Goal: Communication & Community: Answer question/provide support

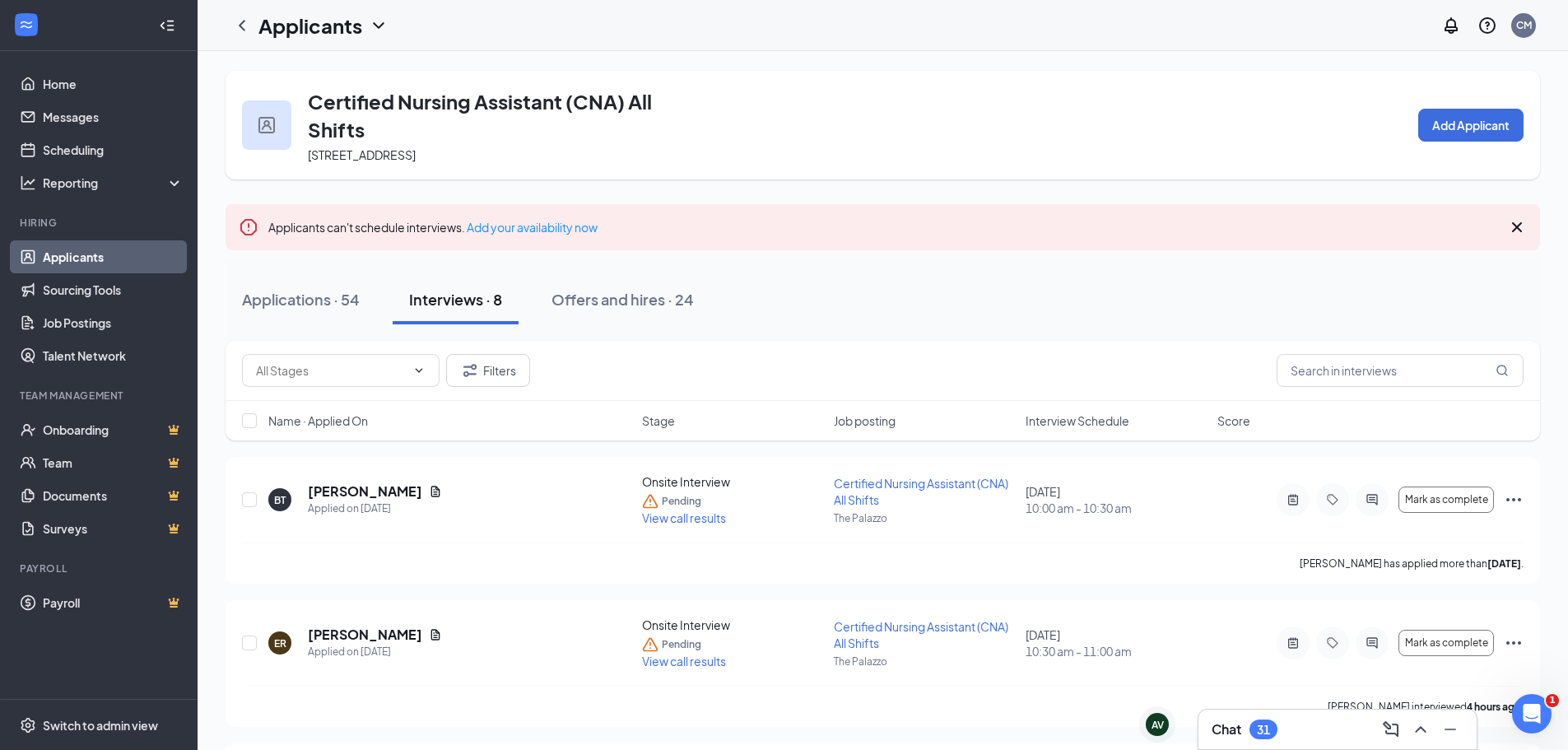
click at [283, 445] on div "Filters Name · Applied On Stage Job posting Interview Schedule Score" at bounding box center [883, 399] width 1314 height 116
click at [320, 304] on div "Applications · 54" at bounding box center [300, 299] width 118 height 20
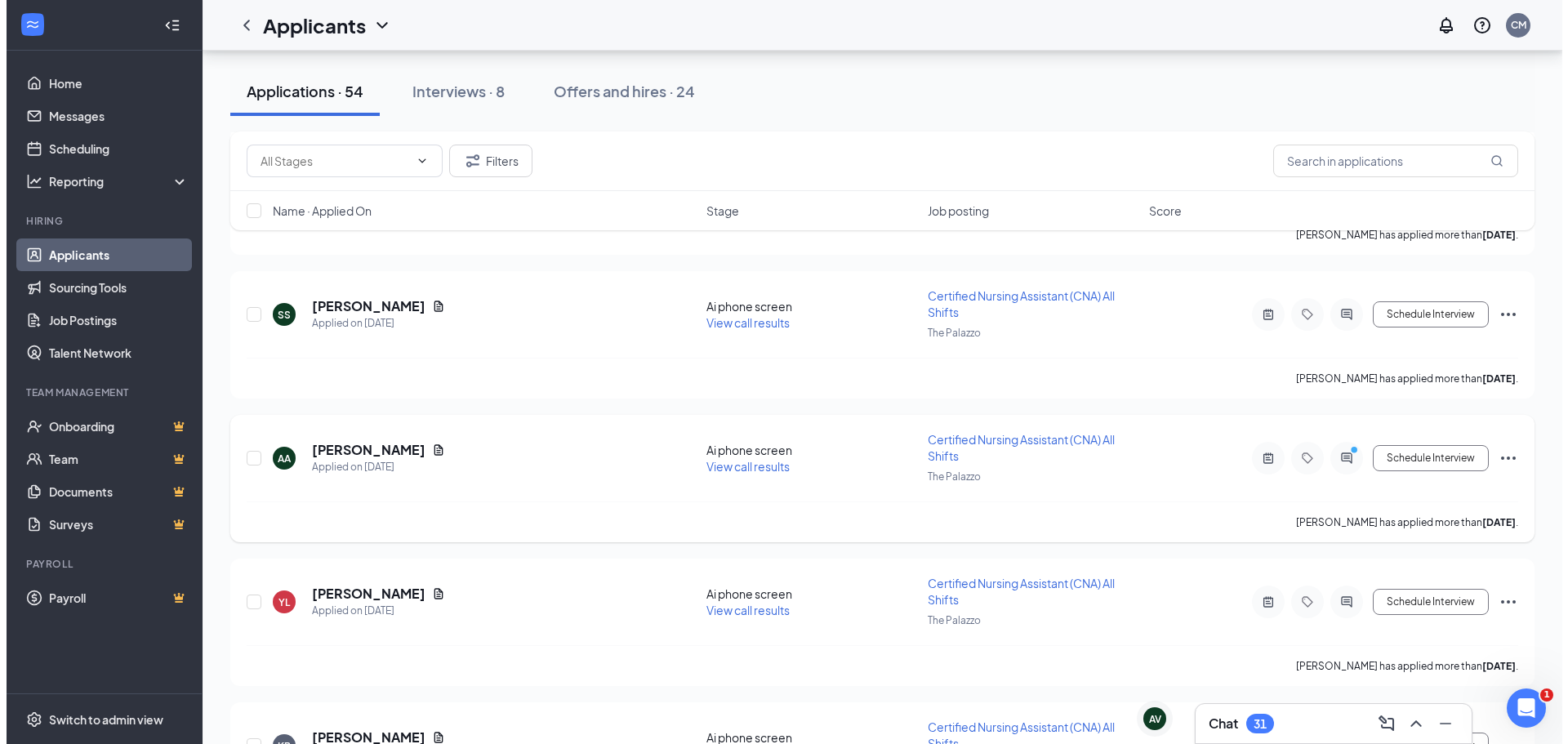
scroll to position [4492, 0]
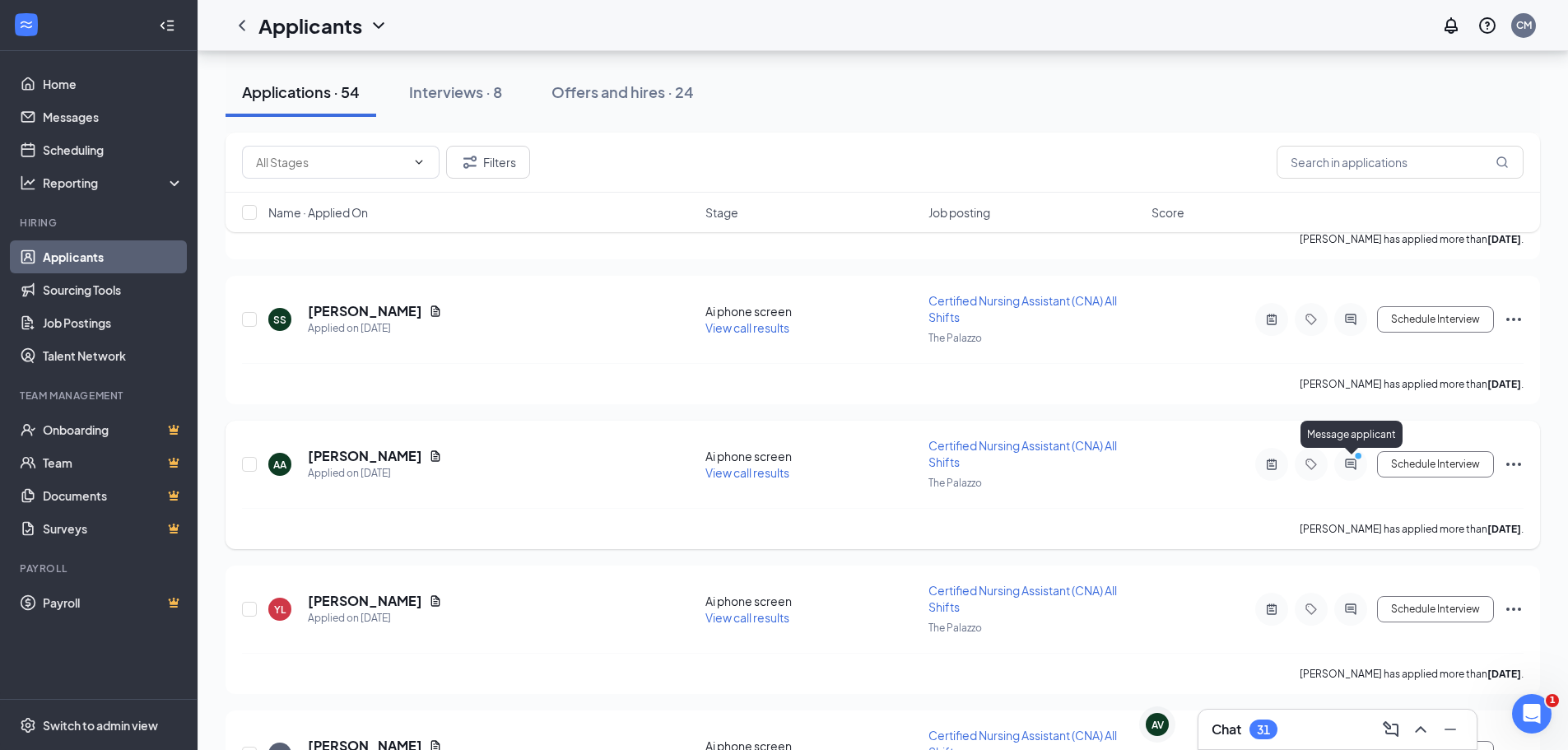
click at [1356, 468] on icon "ActiveChat" at bounding box center [1350, 465] width 19 height 14
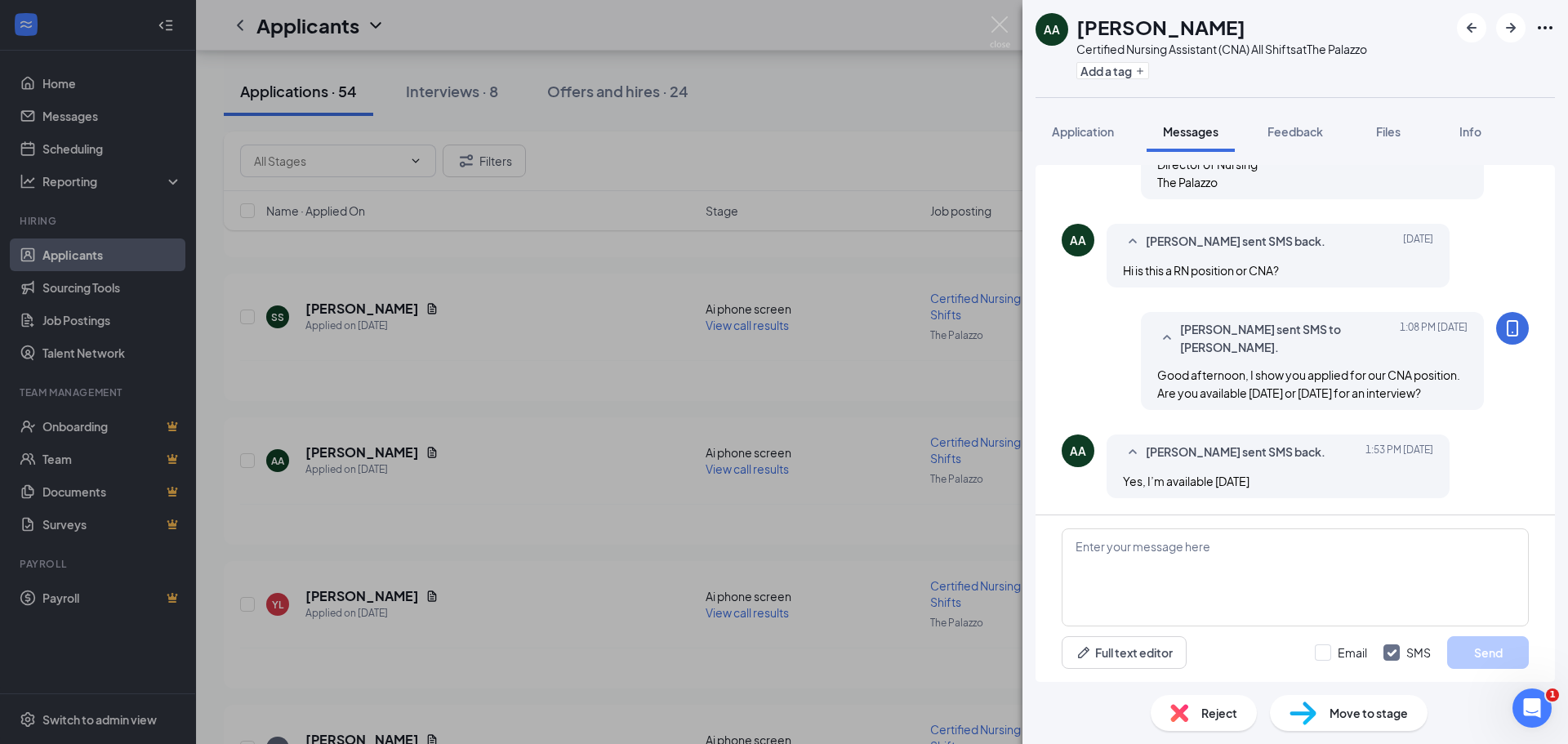
scroll to position [861, 0]
click at [1145, 571] on textarea at bounding box center [1295, 577] width 467 height 98
type textarea "I have a 10 A available [DATE] if that works for you?"
click at [1494, 646] on button "Send" at bounding box center [1488, 652] width 81 height 33
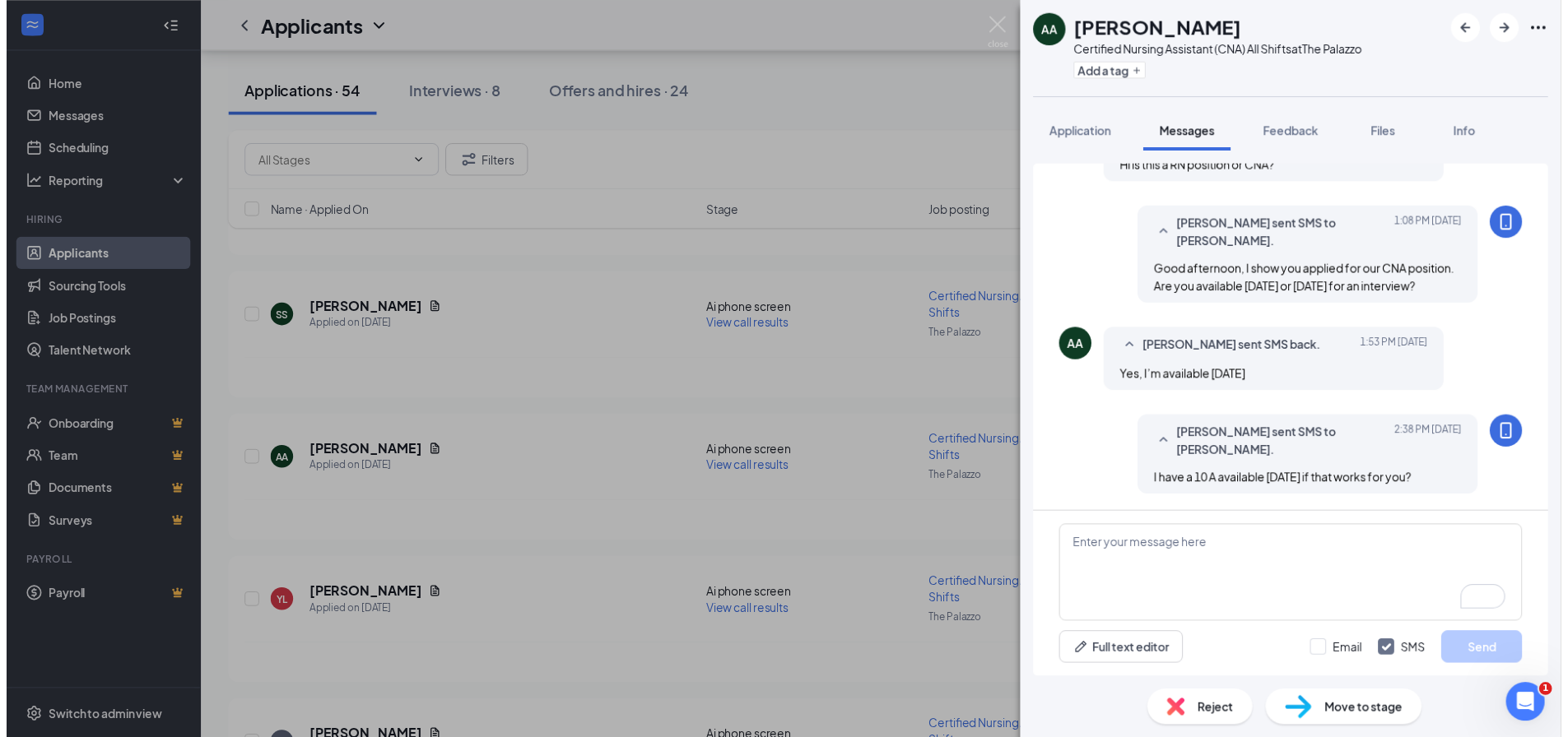
scroll to position [973, 0]
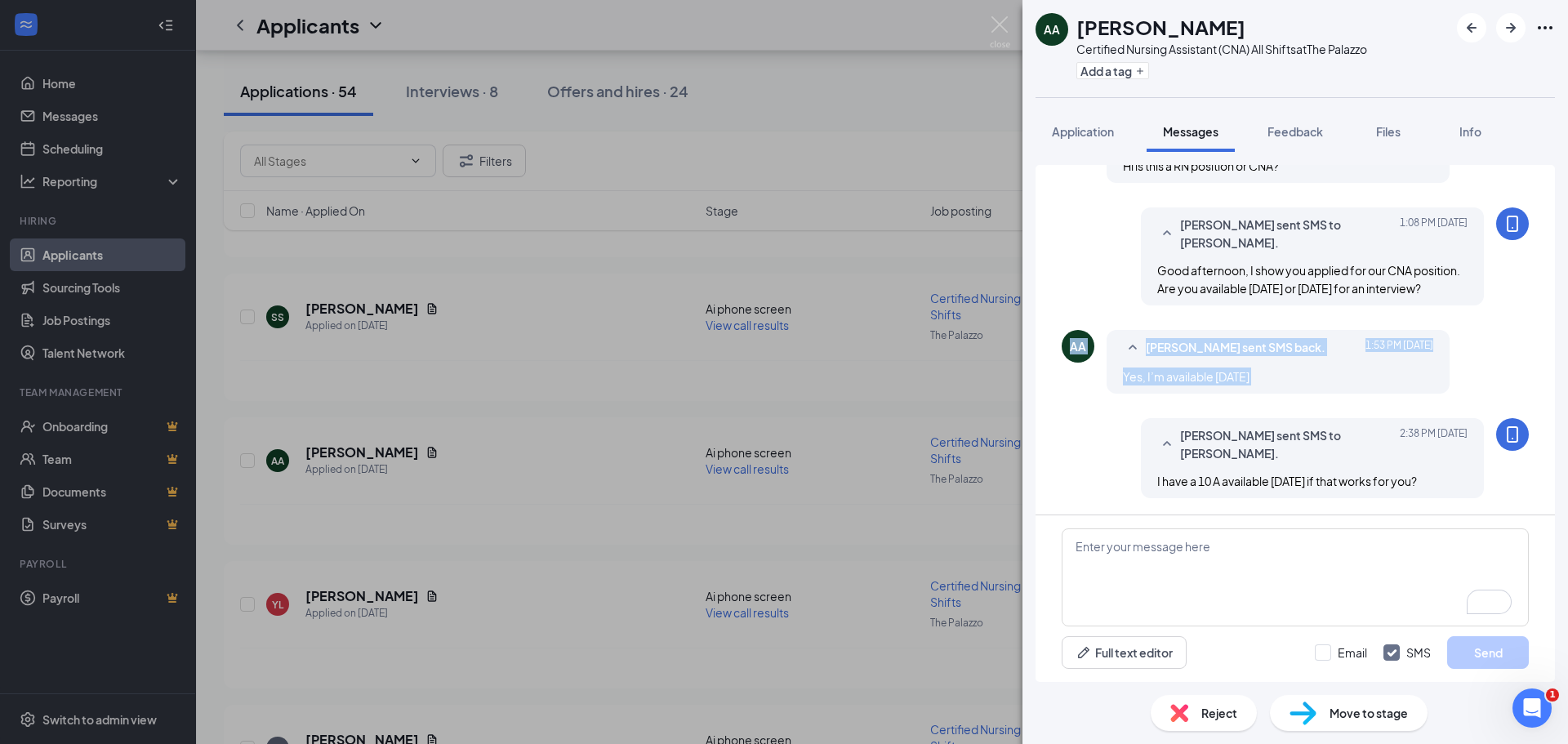
click at [869, 422] on div "AA [PERSON_NAME] Certified Nursing Assistant (CNA) All Shifts at The Palazzo Ad…" at bounding box center [784, 372] width 1568 height 744
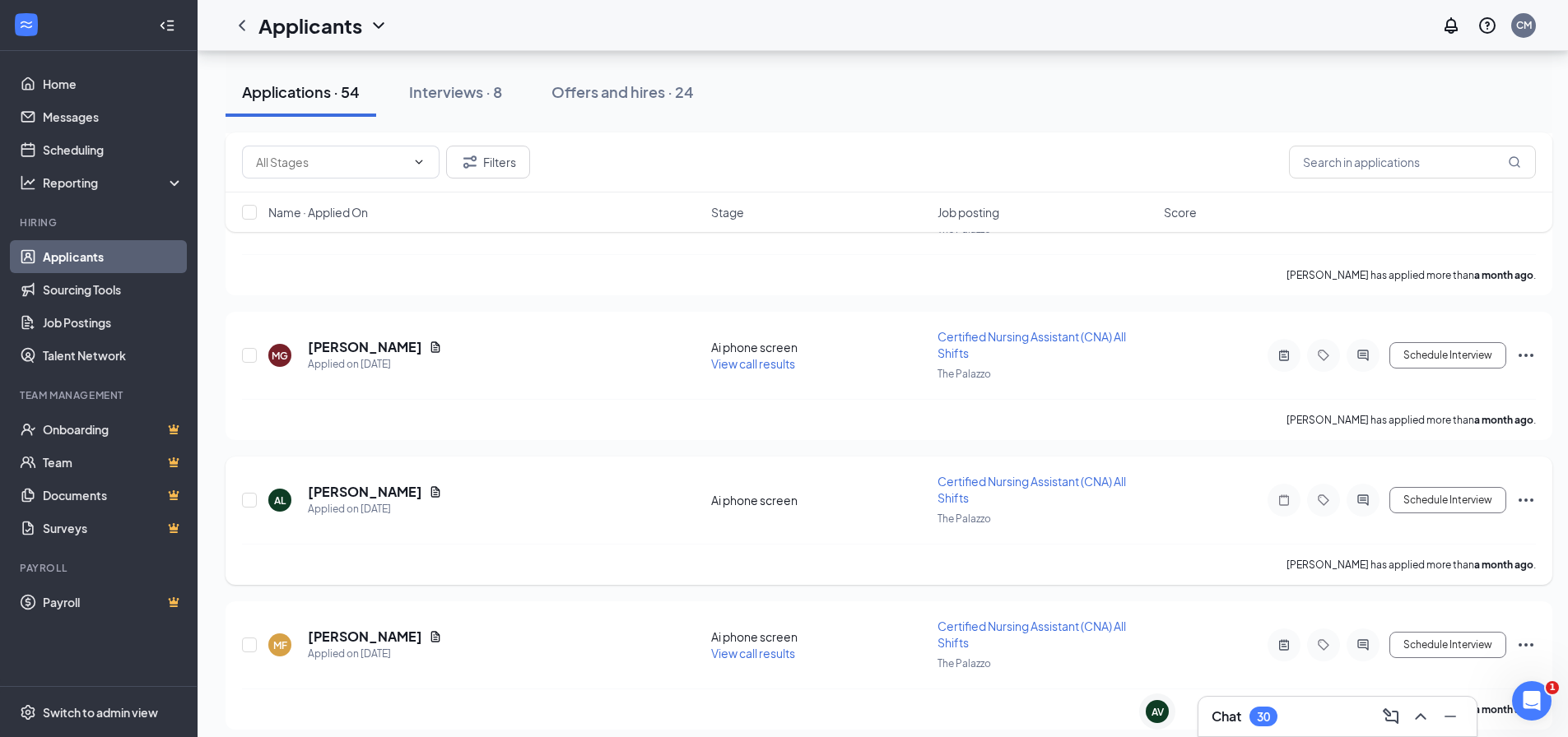
scroll to position [7544, 0]
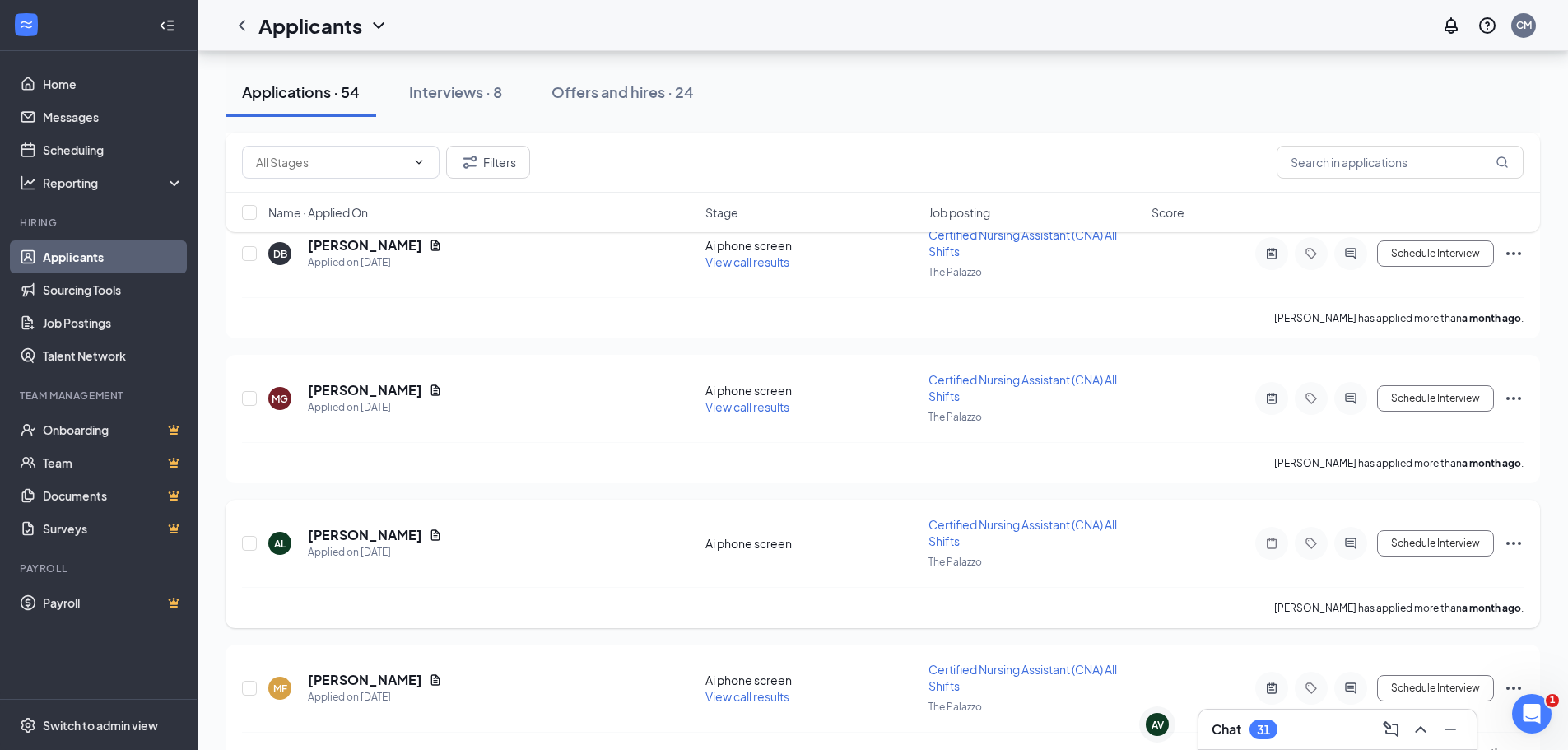
scroll to position [7536, 0]
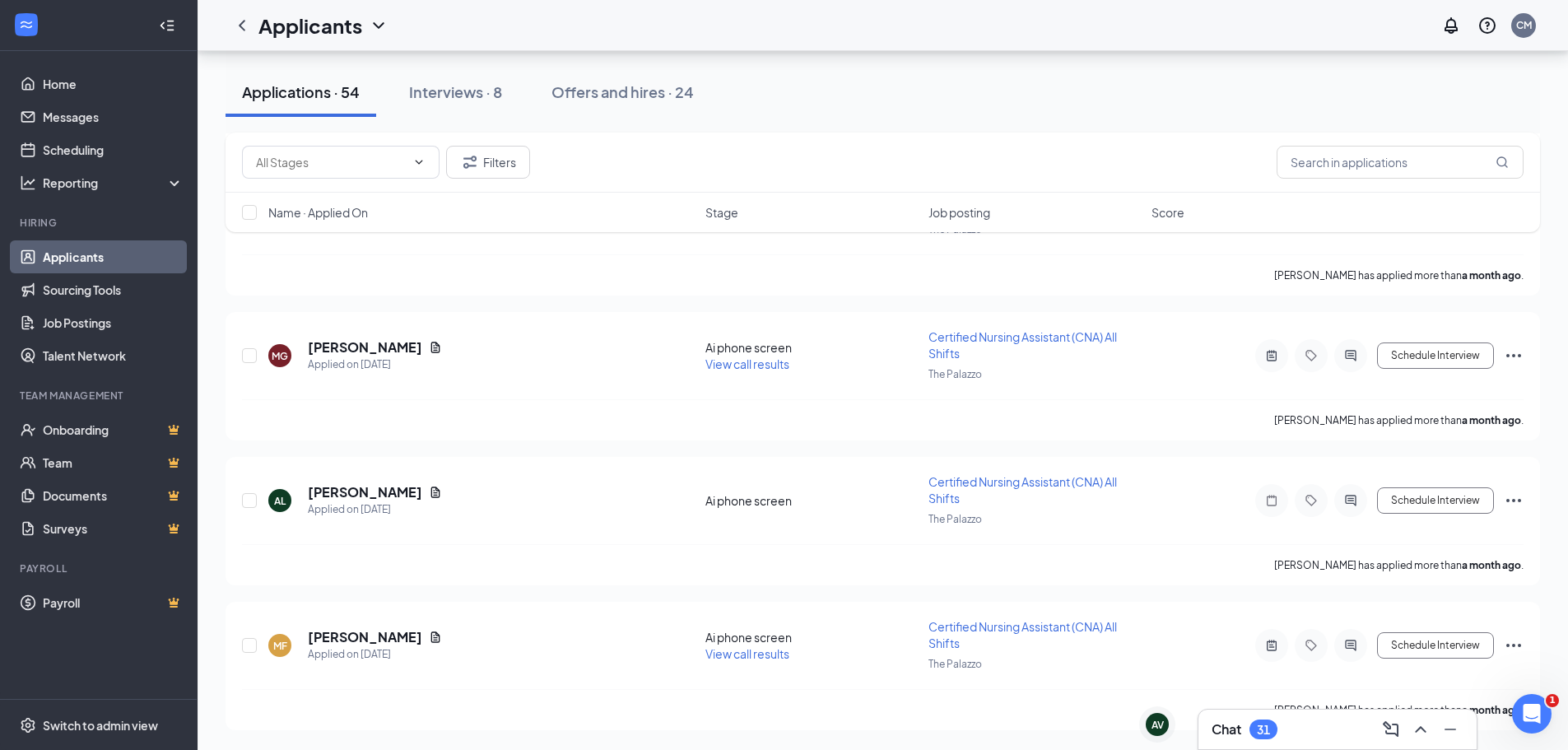
click at [1308, 732] on div "Chat 31" at bounding box center [1338, 729] width 252 height 26
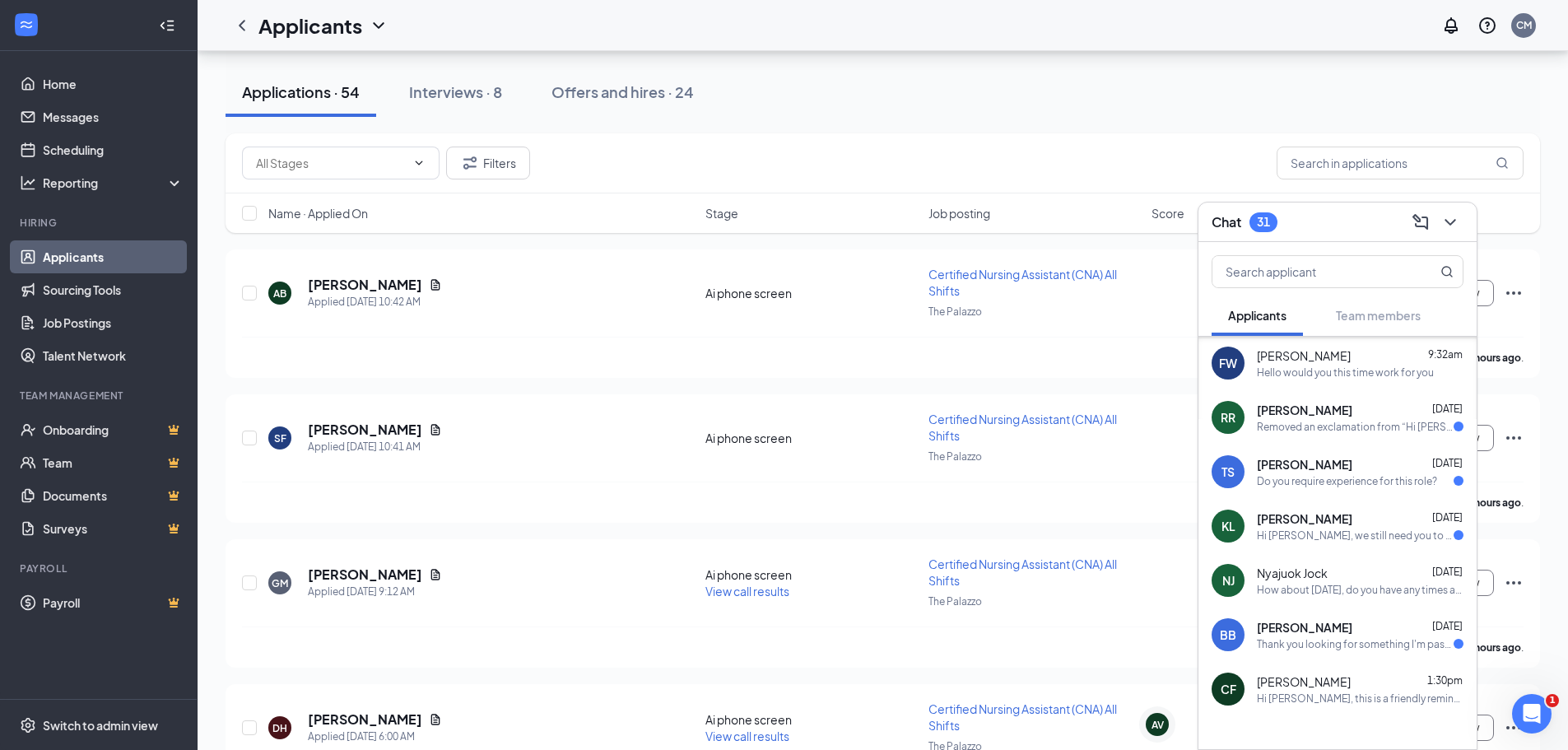
scroll to position [0, 0]
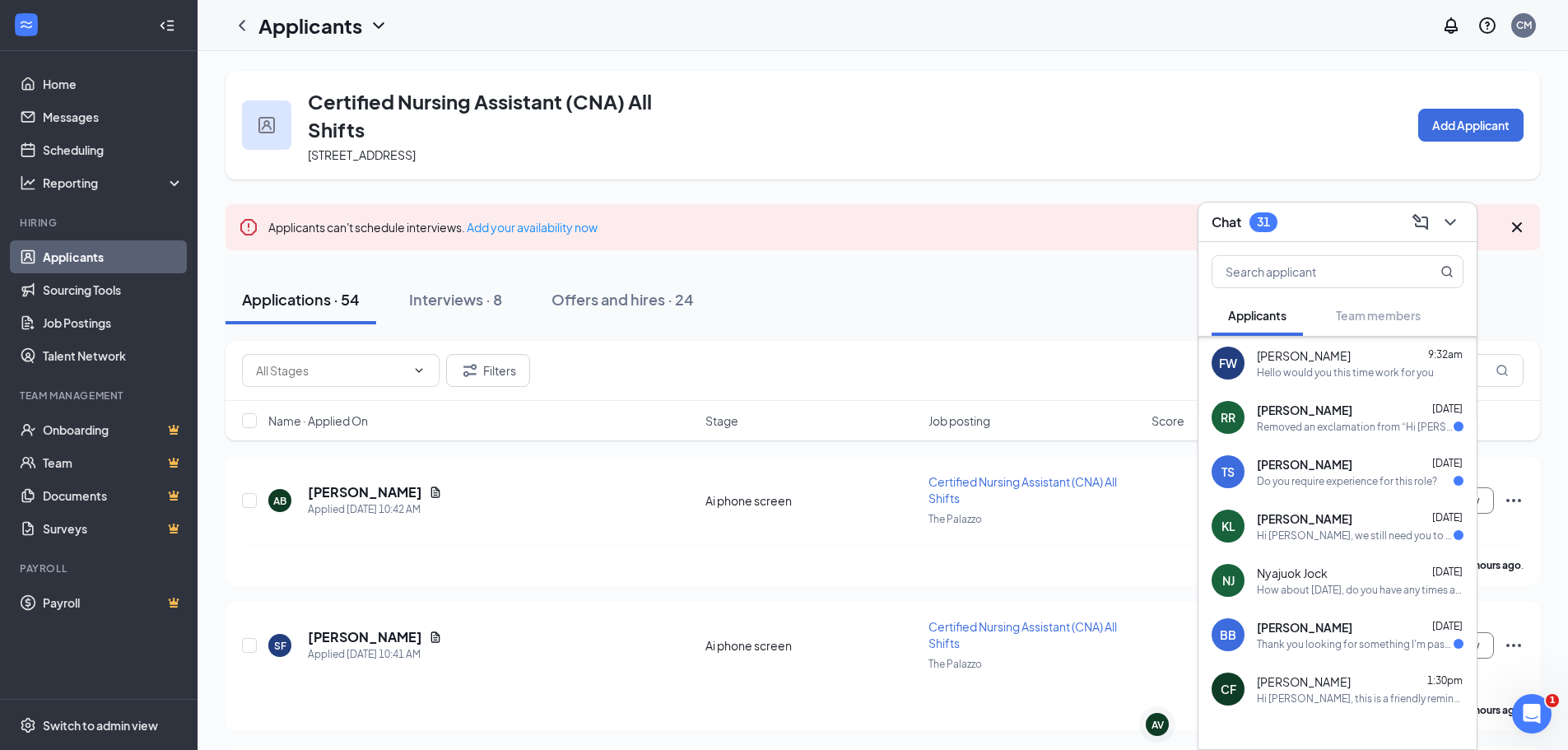
click at [246, 22] on icon "ChevronLeft" at bounding box center [241, 25] width 19 height 19
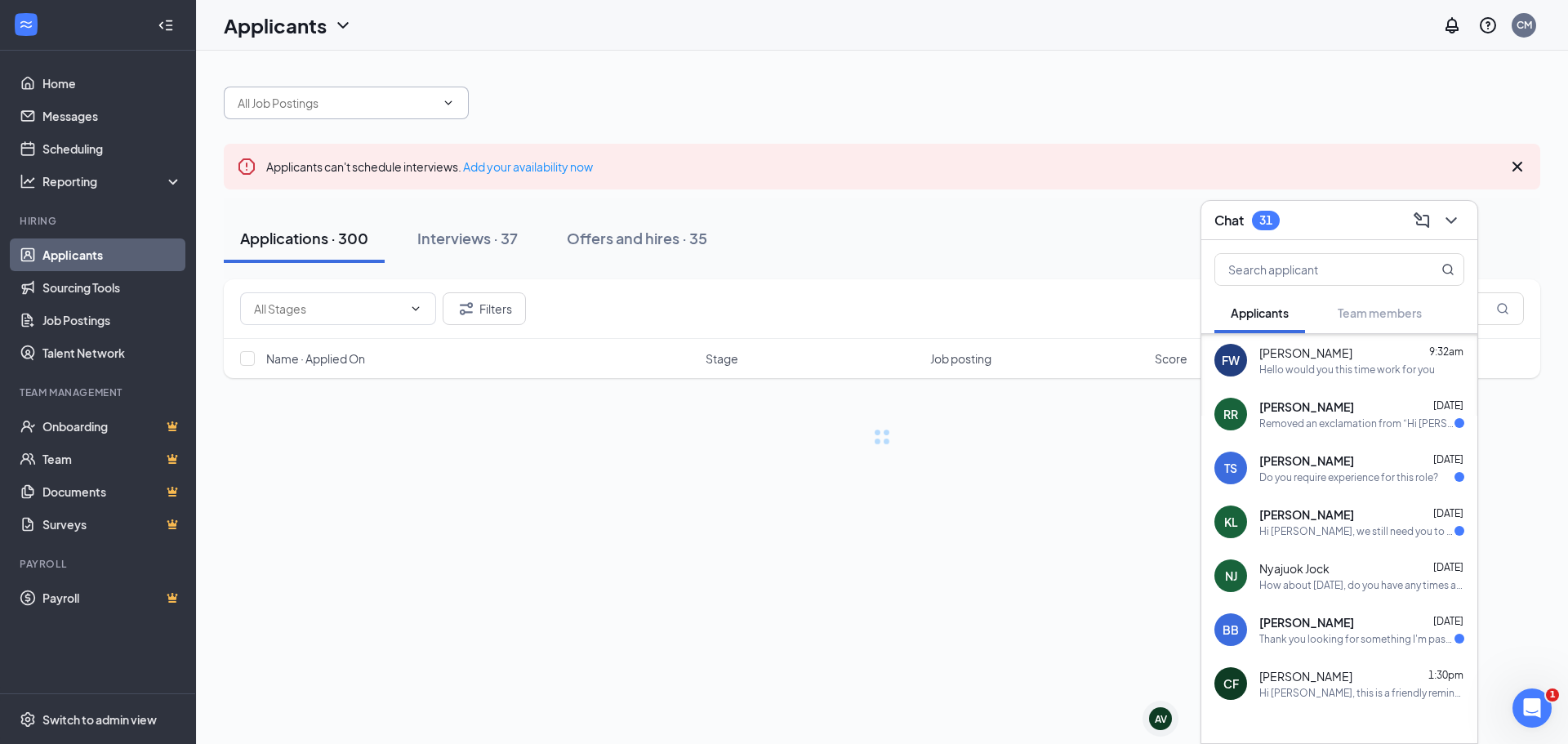
click at [358, 92] on span at bounding box center [347, 102] width 245 height 33
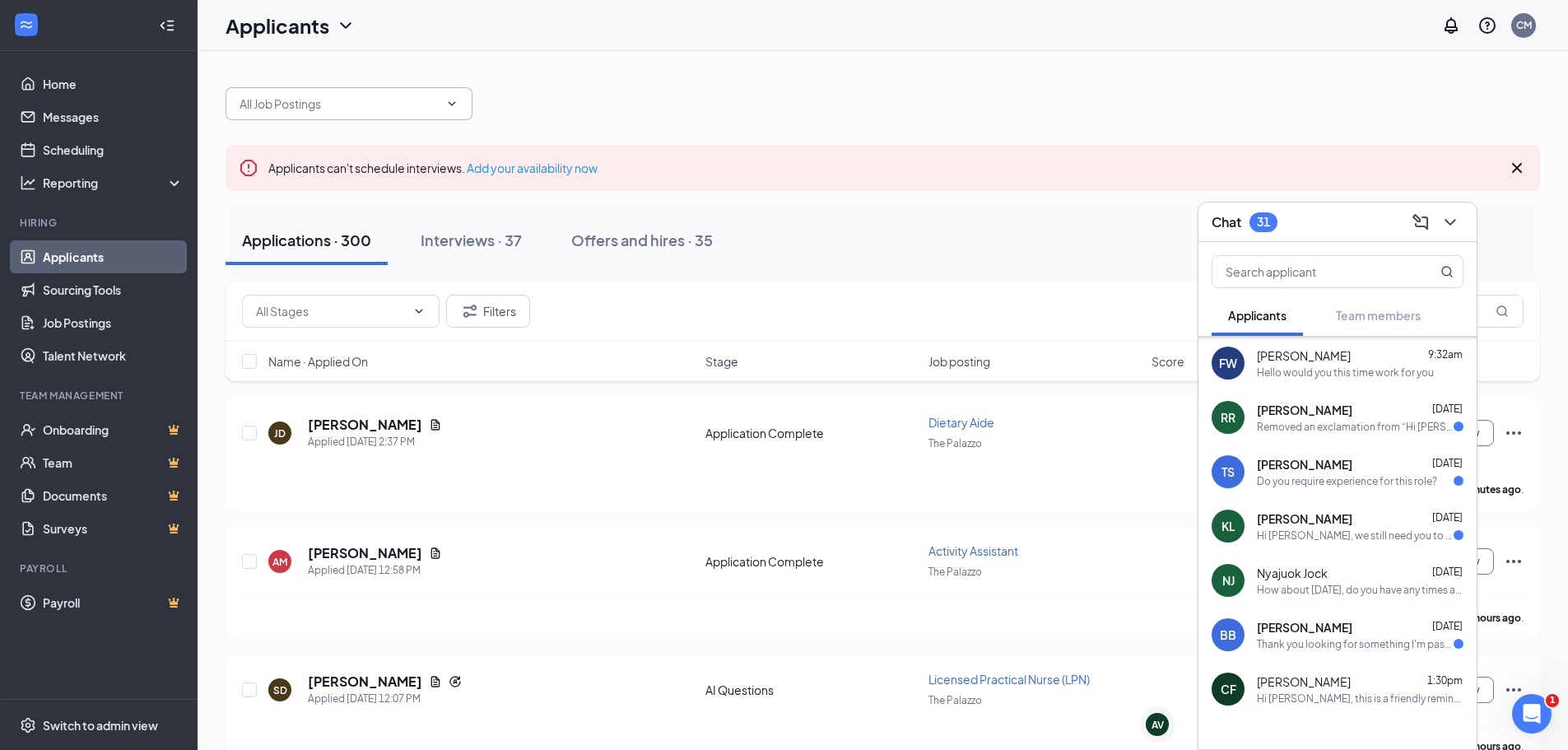
click at [386, 107] on input "text" at bounding box center [338, 103] width 199 height 18
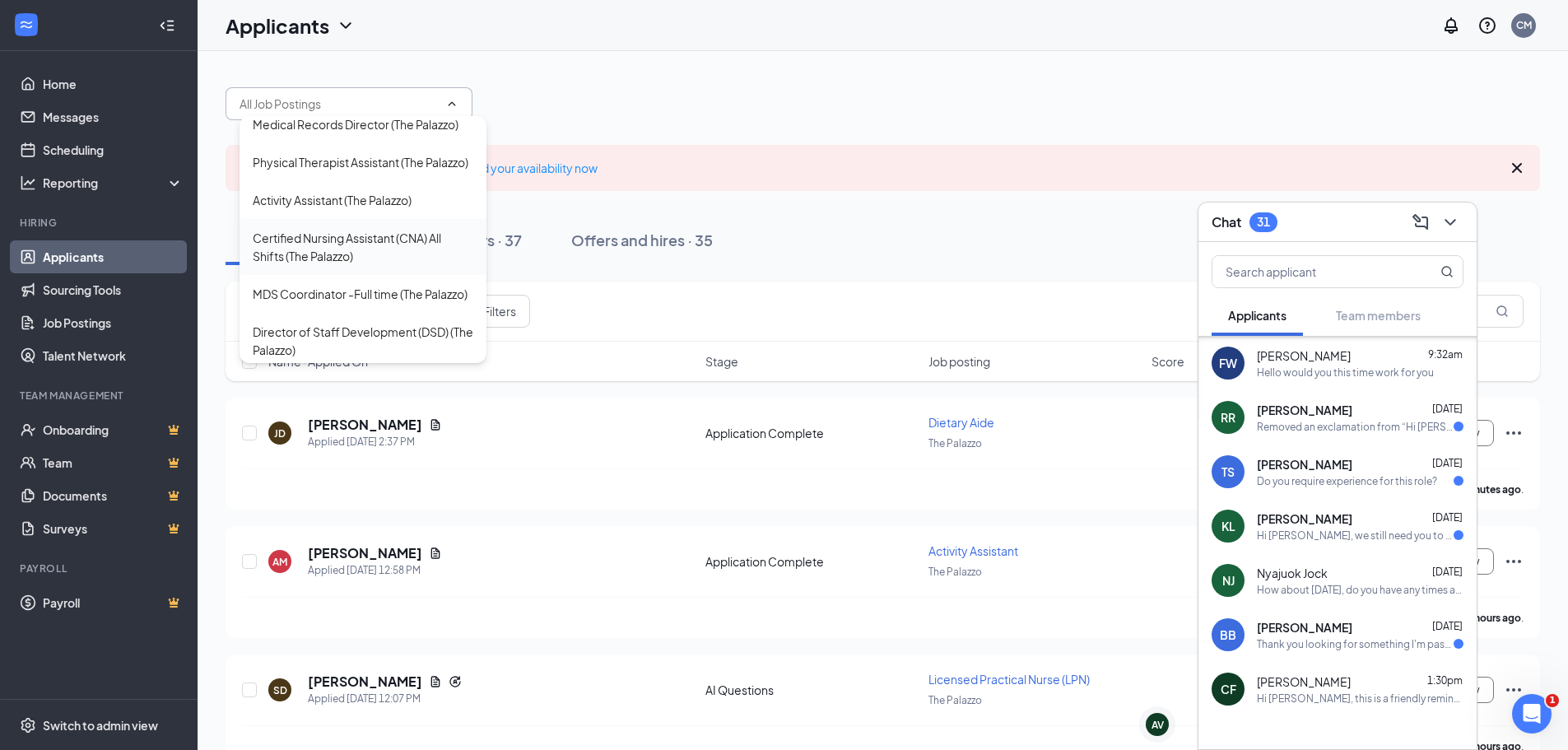
scroll to position [411, 0]
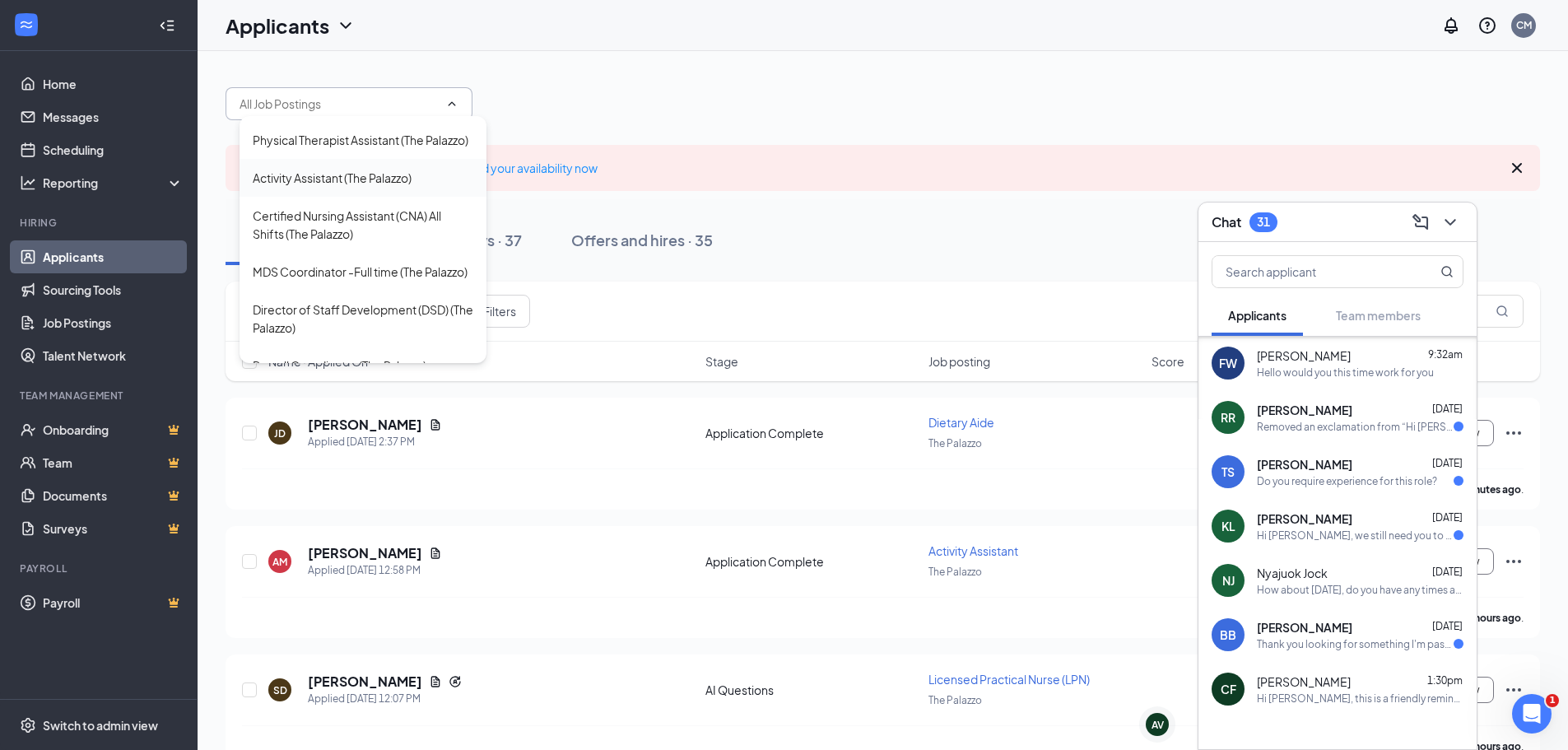
click at [377, 187] on div "Activity Assistant (The Palazzo)" at bounding box center [333, 177] width 159 height 18
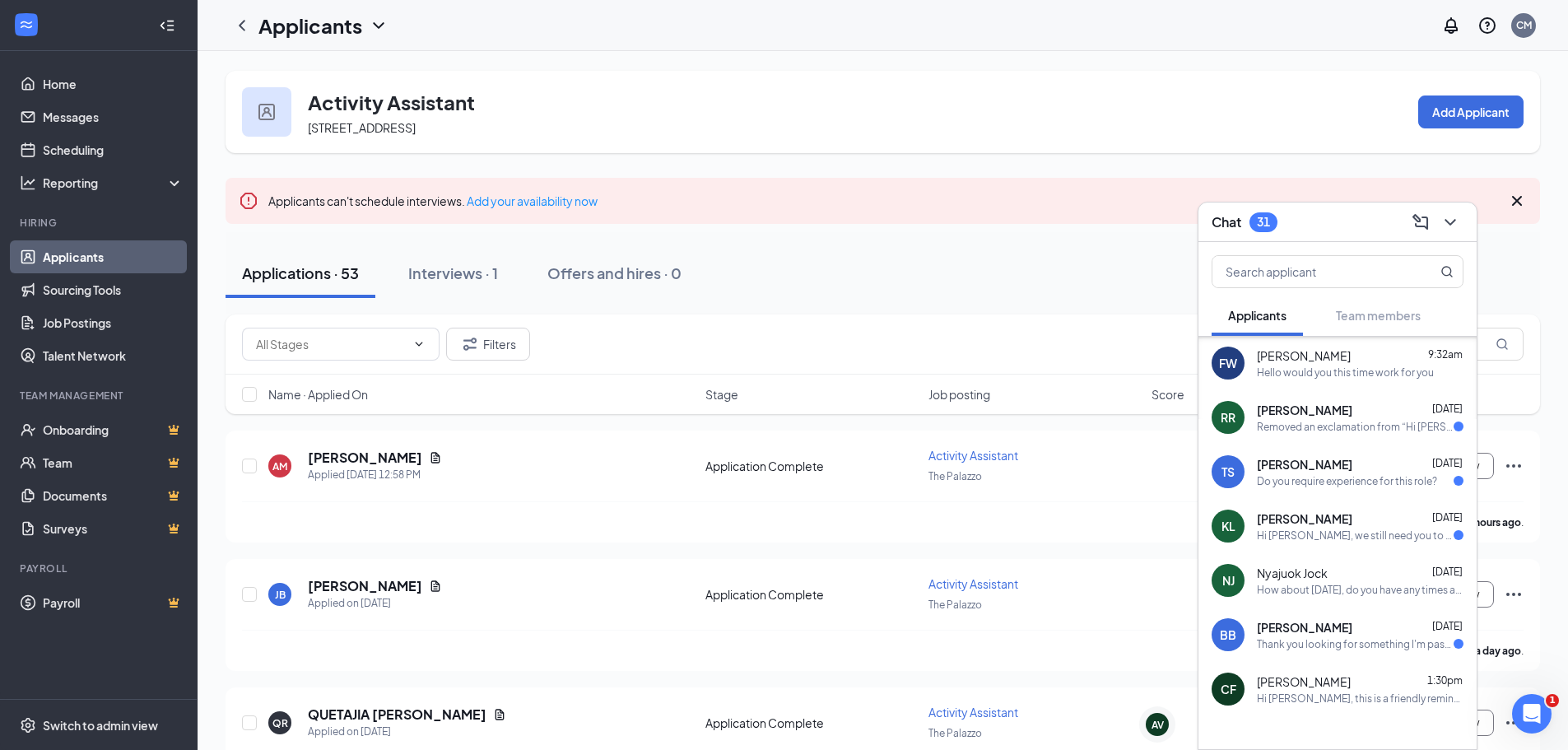
click at [1308, 231] on div "Chat 31" at bounding box center [1338, 222] width 252 height 25
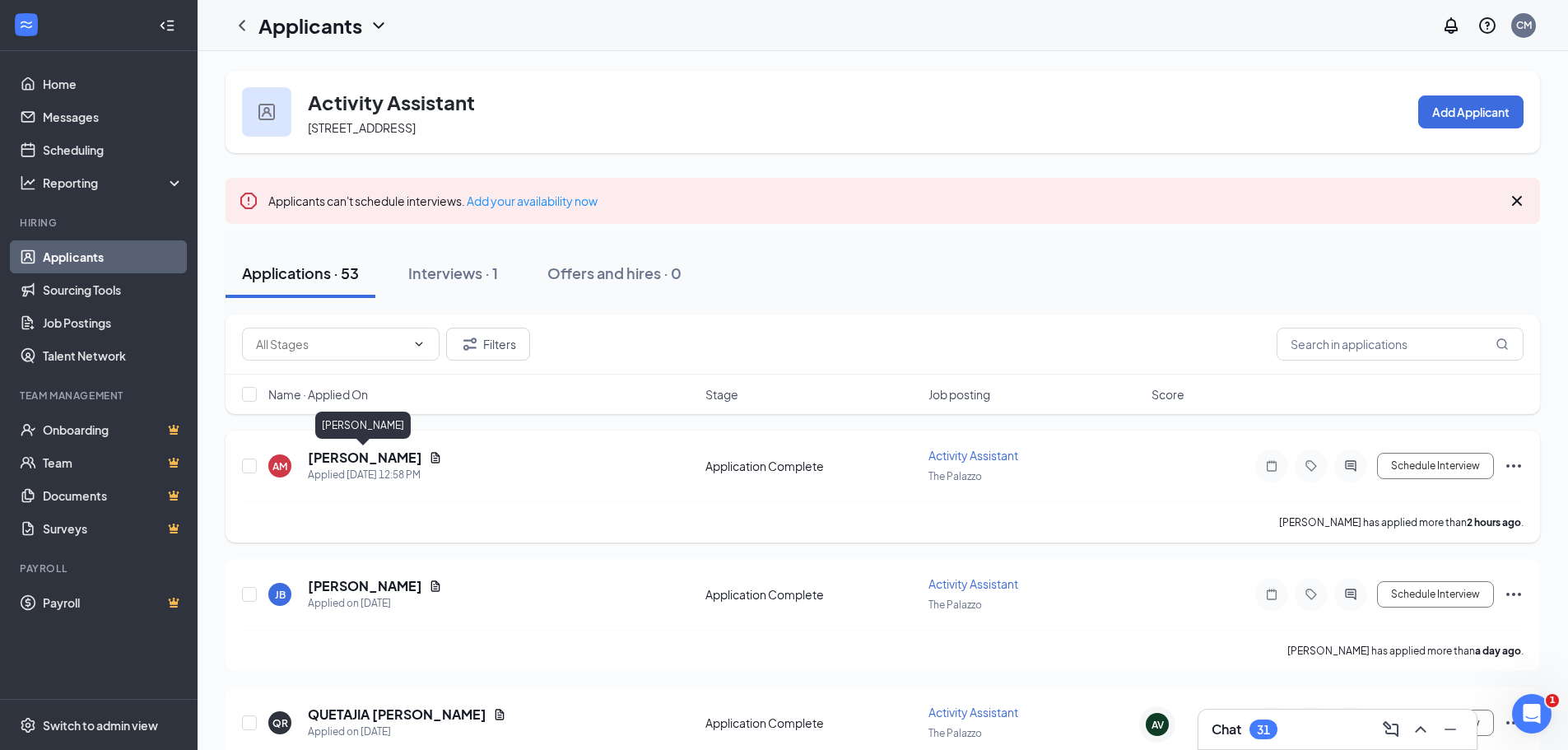
click at [378, 459] on h5 "Abigail Morales" at bounding box center [365, 457] width 114 height 18
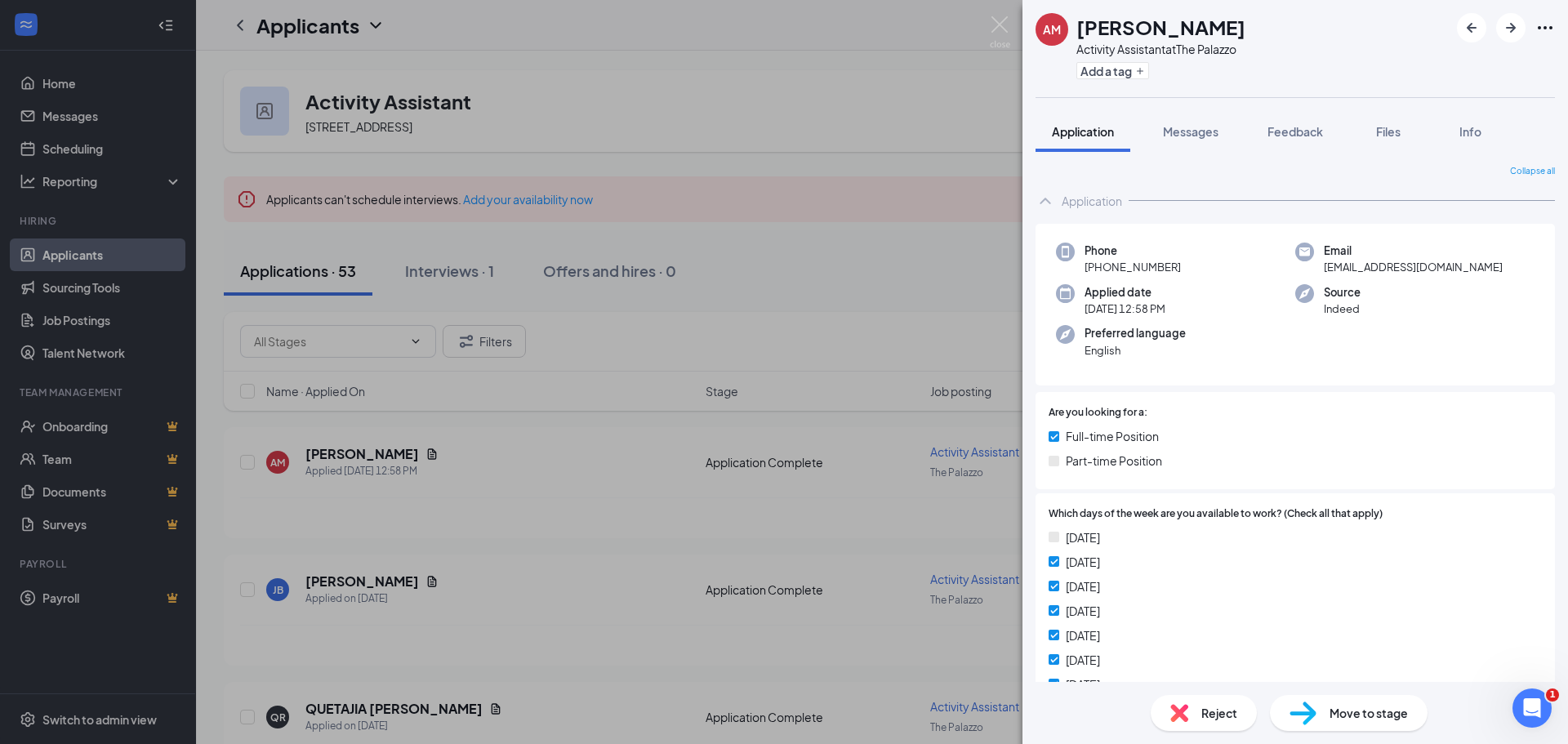
click at [834, 263] on div "AM Abigail Morales Activity Assistant at The Palazzo Add a tag Application Mess…" at bounding box center [784, 372] width 1568 height 744
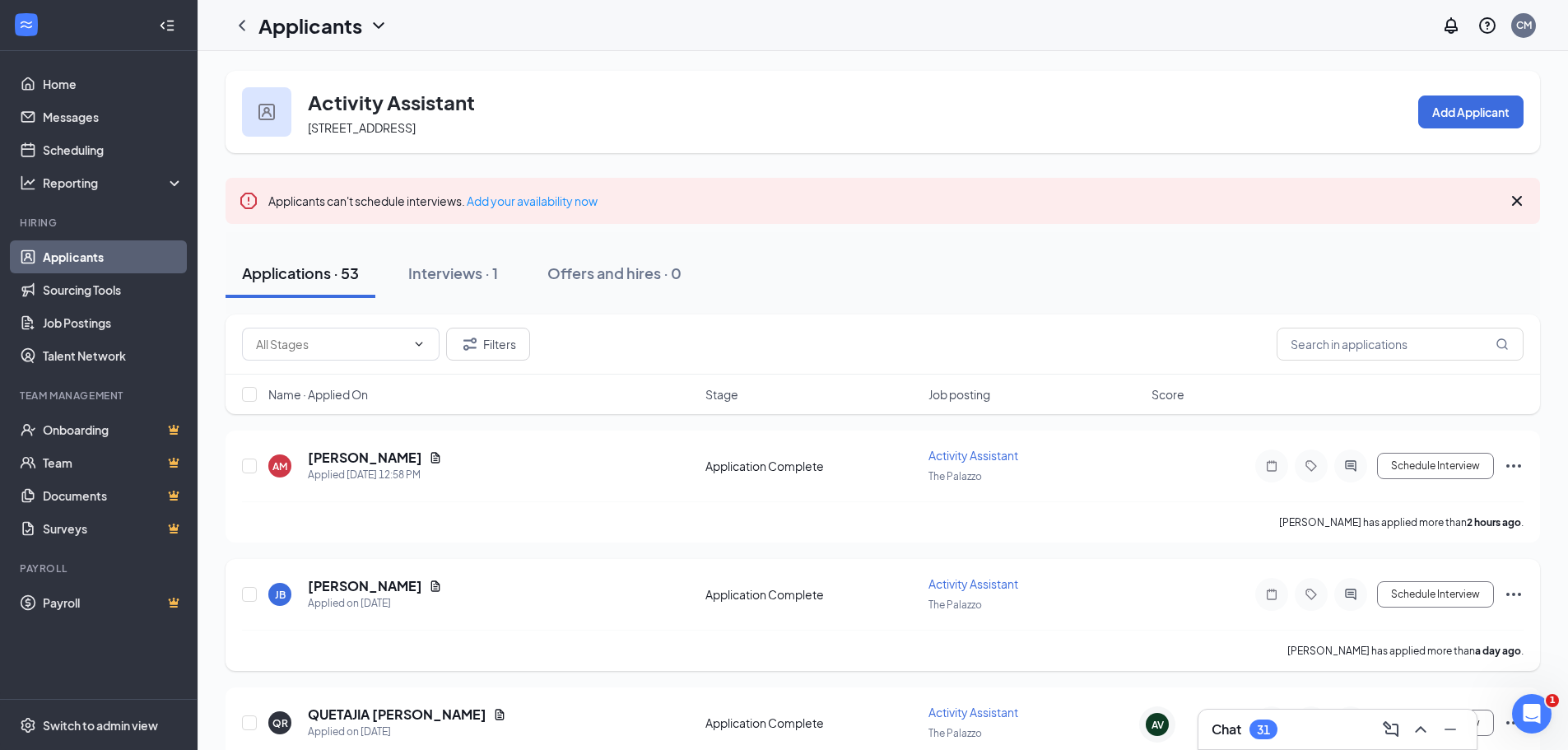
click at [1200, 561] on div "JB Jayda Bacasehua Applied on Sep 14 Application Complete Activity Assistant Th…" at bounding box center [883, 615] width 1314 height 112
click at [1275, 736] on div "32" at bounding box center [1263, 729] width 28 height 19
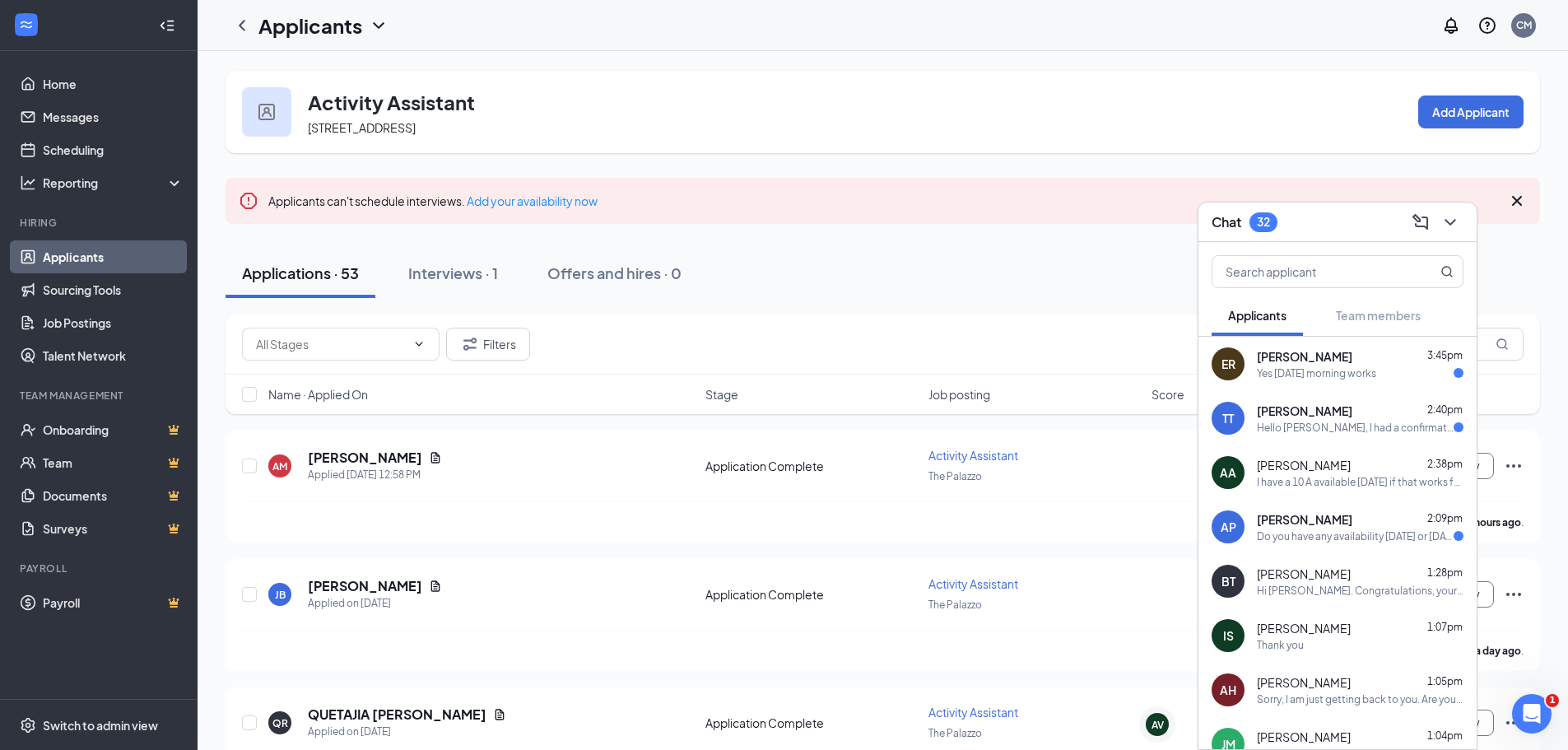
click at [1309, 373] on div "Yes tomorrow morning works" at bounding box center [1316, 373] width 119 height 14
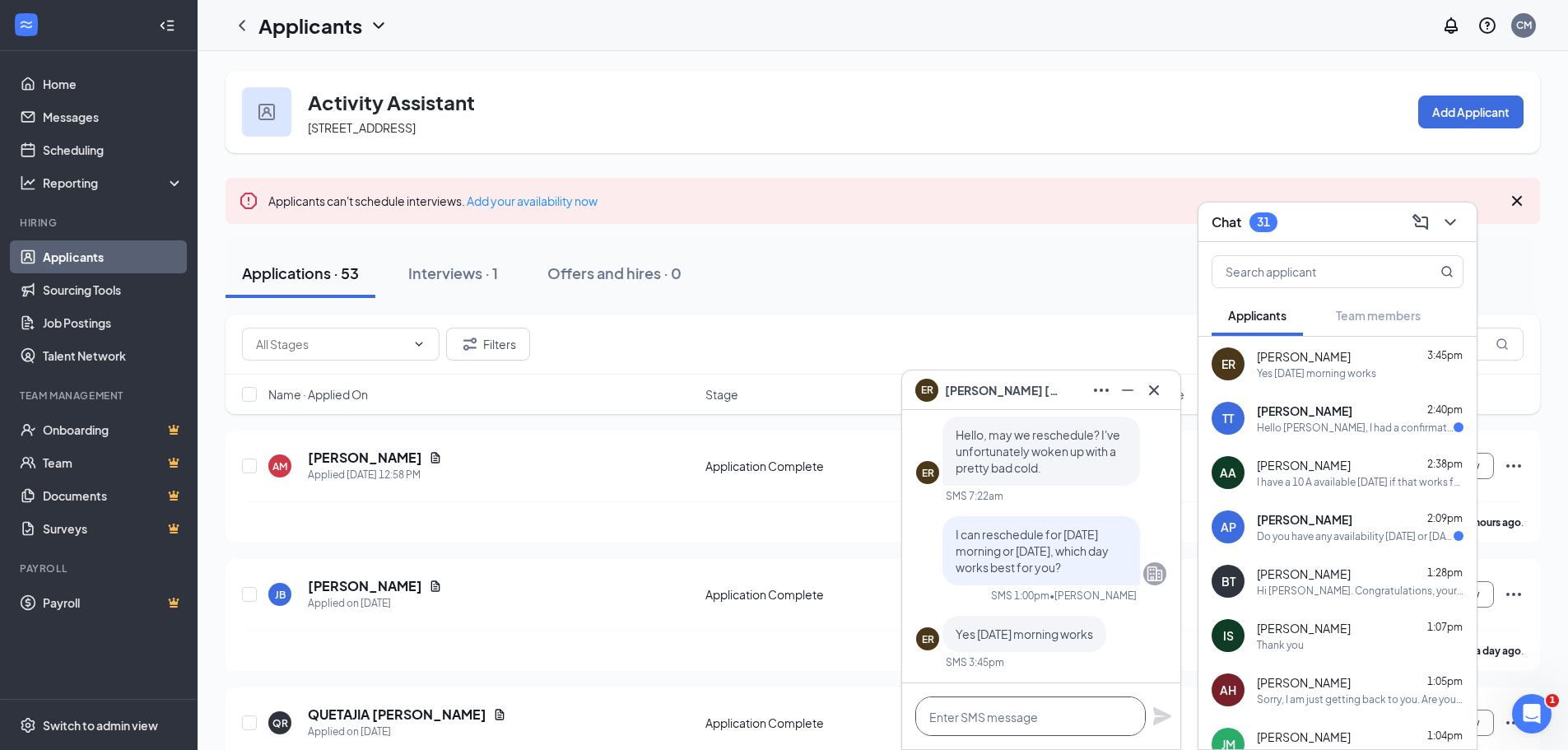
click at [1029, 720] on textarea at bounding box center [1031, 716] width 230 height 40
type textarea "o"
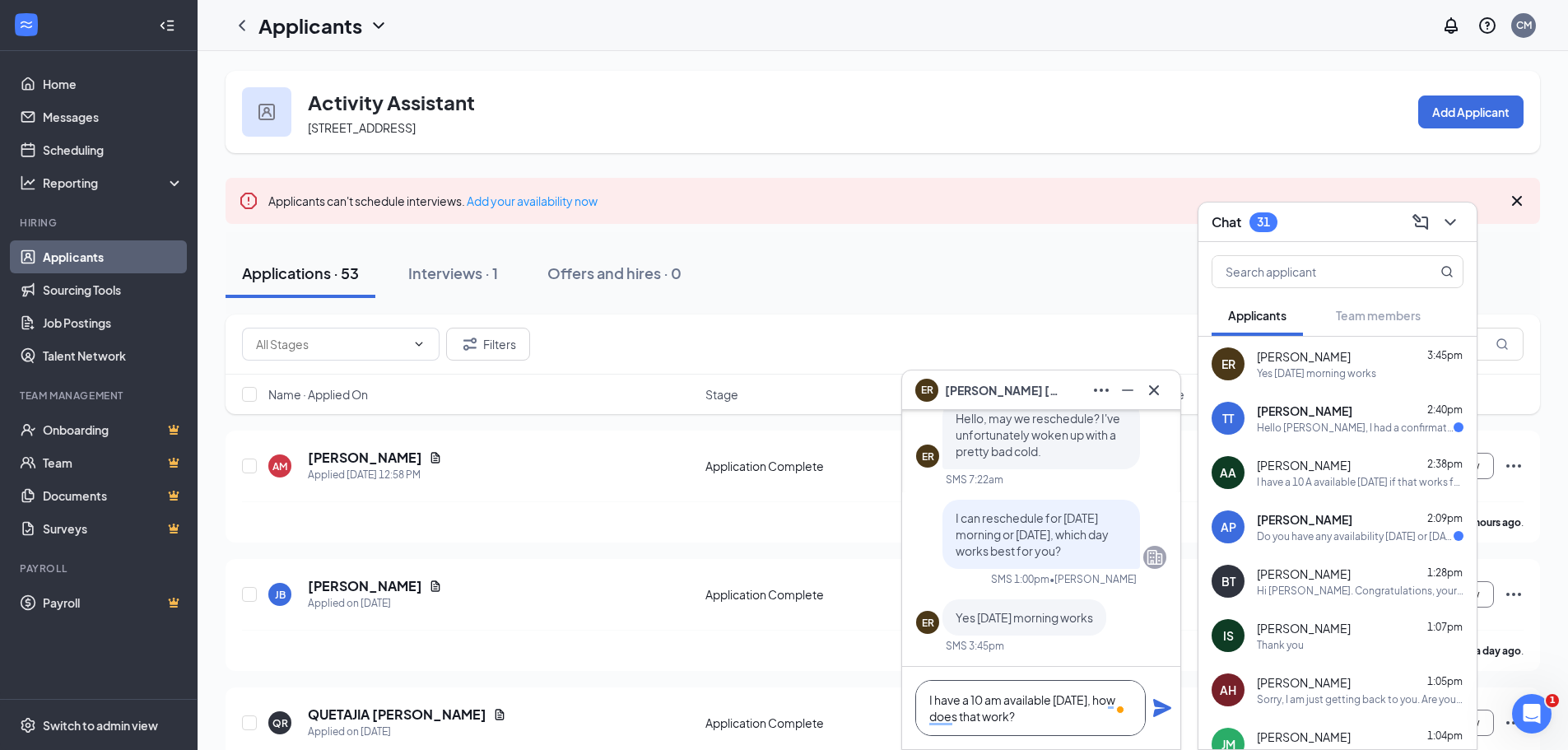
type textarea "I have a 10 am available tomorrow, how does that work?"
click at [1158, 704] on icon "Plane" at bounding box center [1162, 708] width 18 height 18
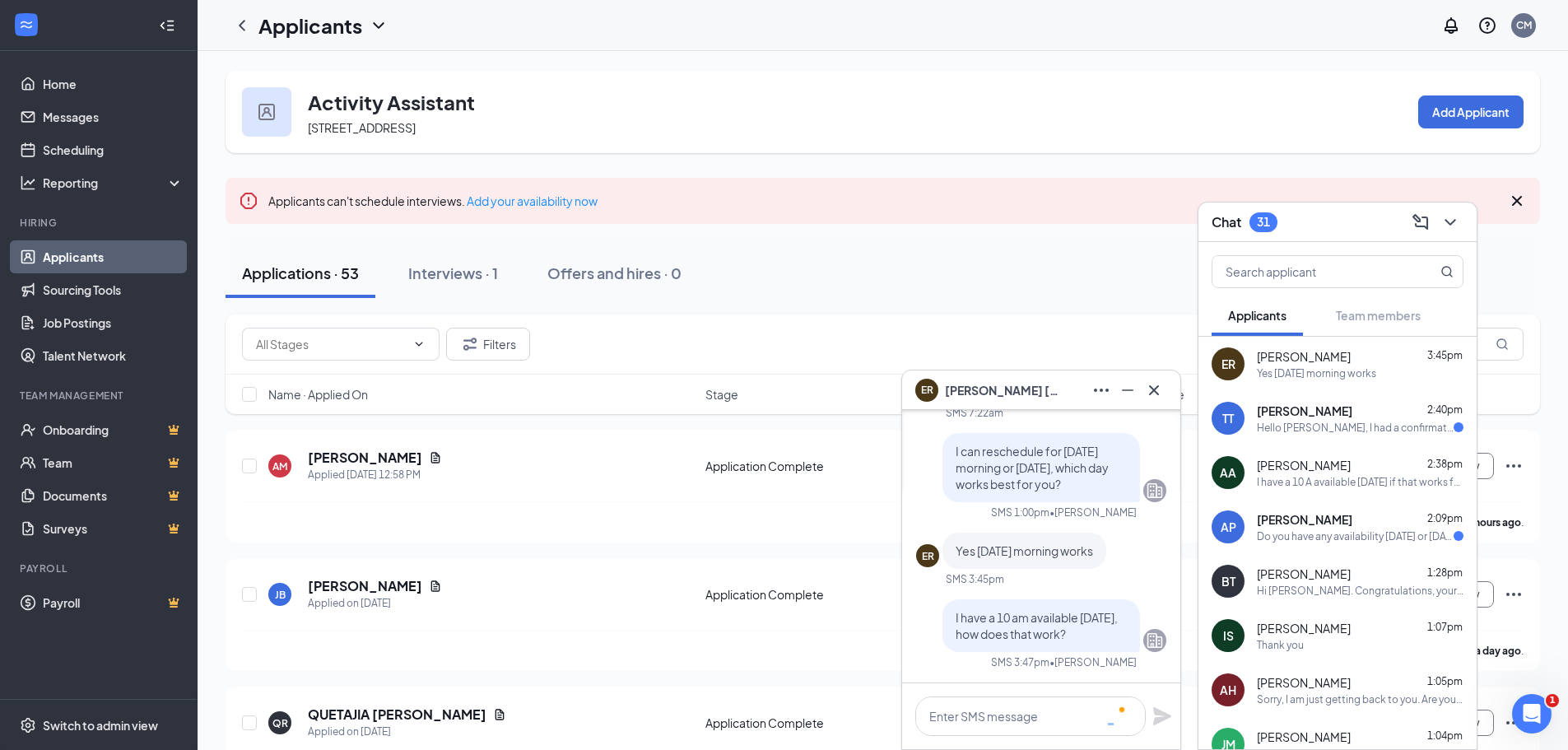
scroll to position [0, 0]
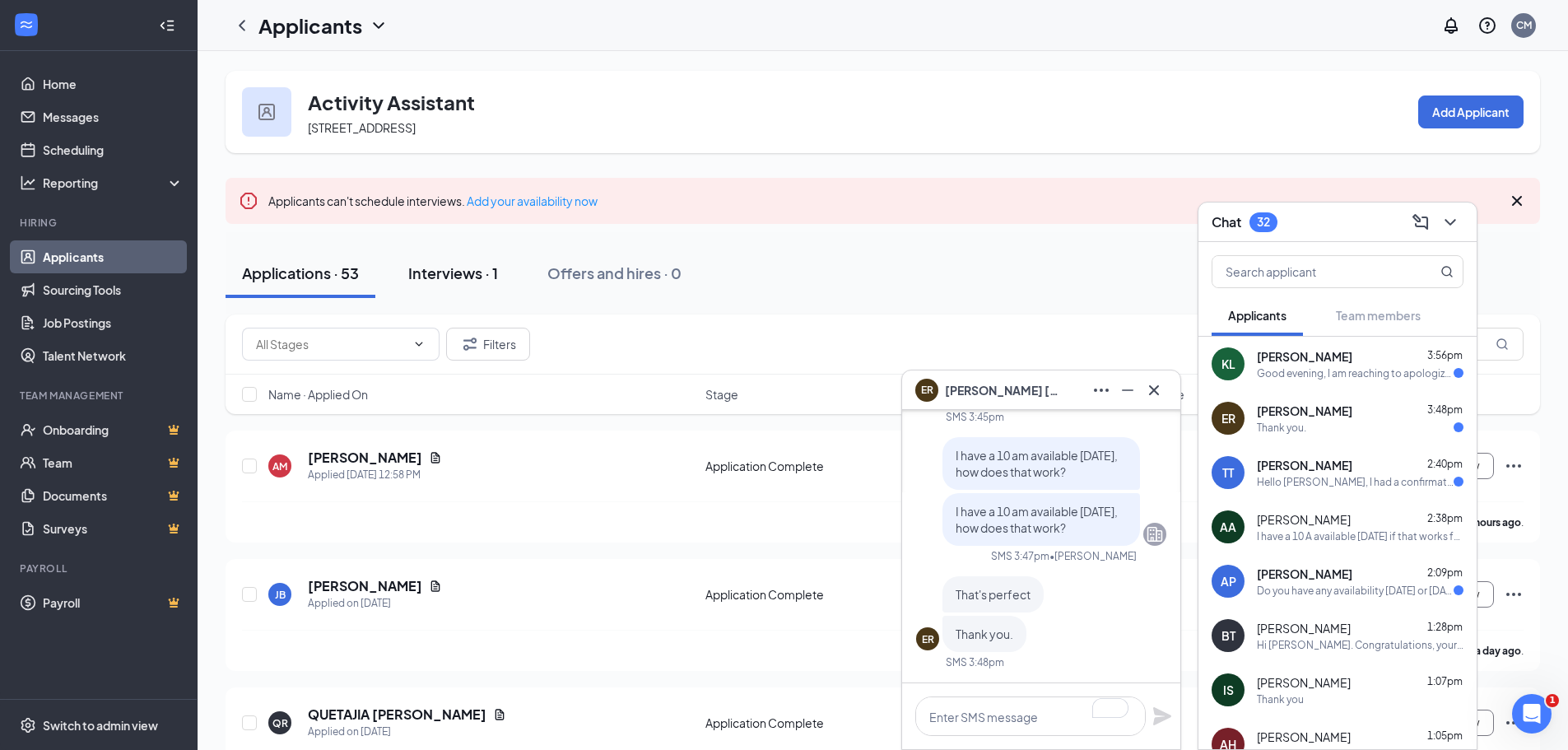
click at [483, 264] on div "Interviews · 1" at bounding box center [453, 273] width 90 height 20
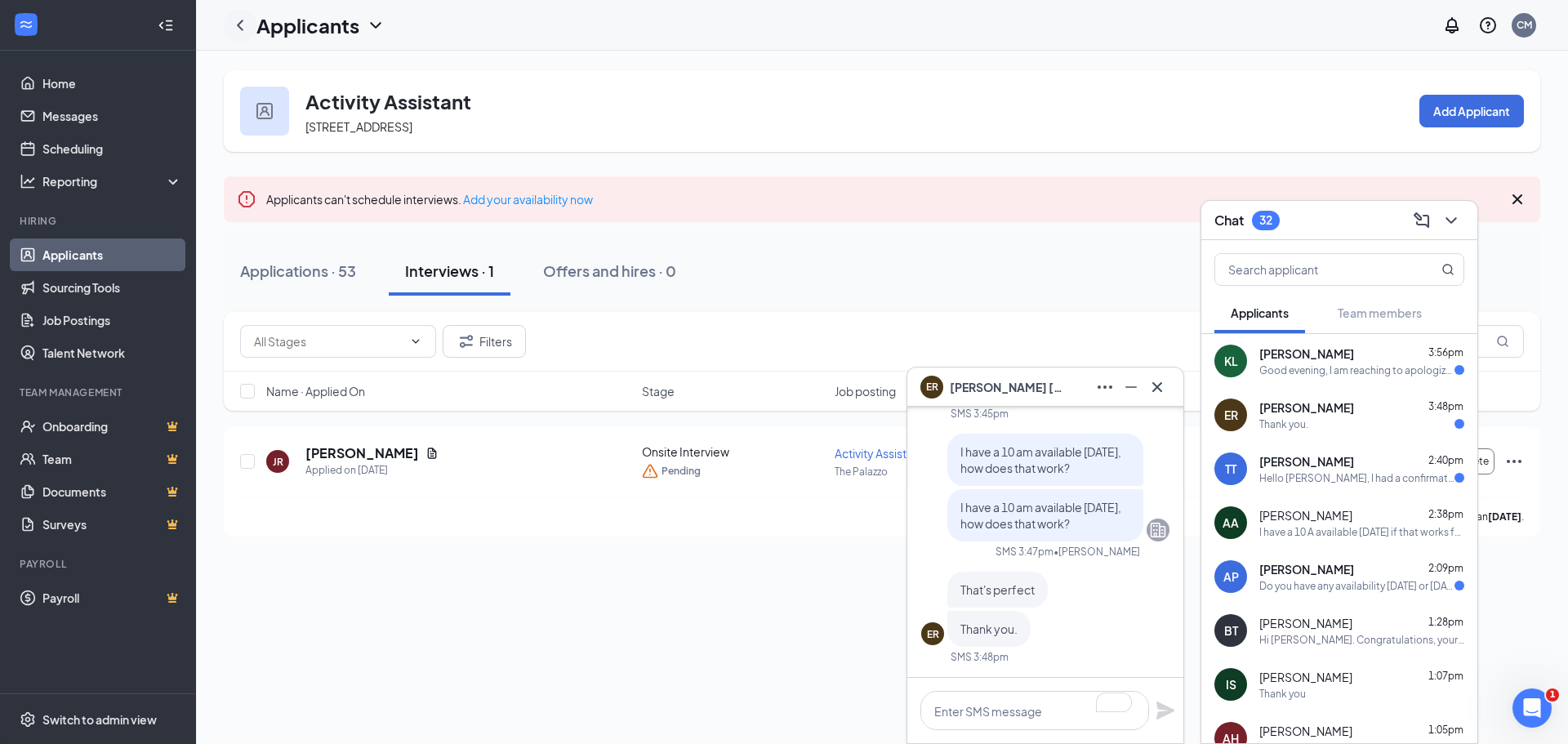
click at [251, 21] on div at bounding box center [240, 25] width 33 height 33
click at [243, 22] on icon "ChevronLeft" at bounding box center [239, 24] width 19 height 19
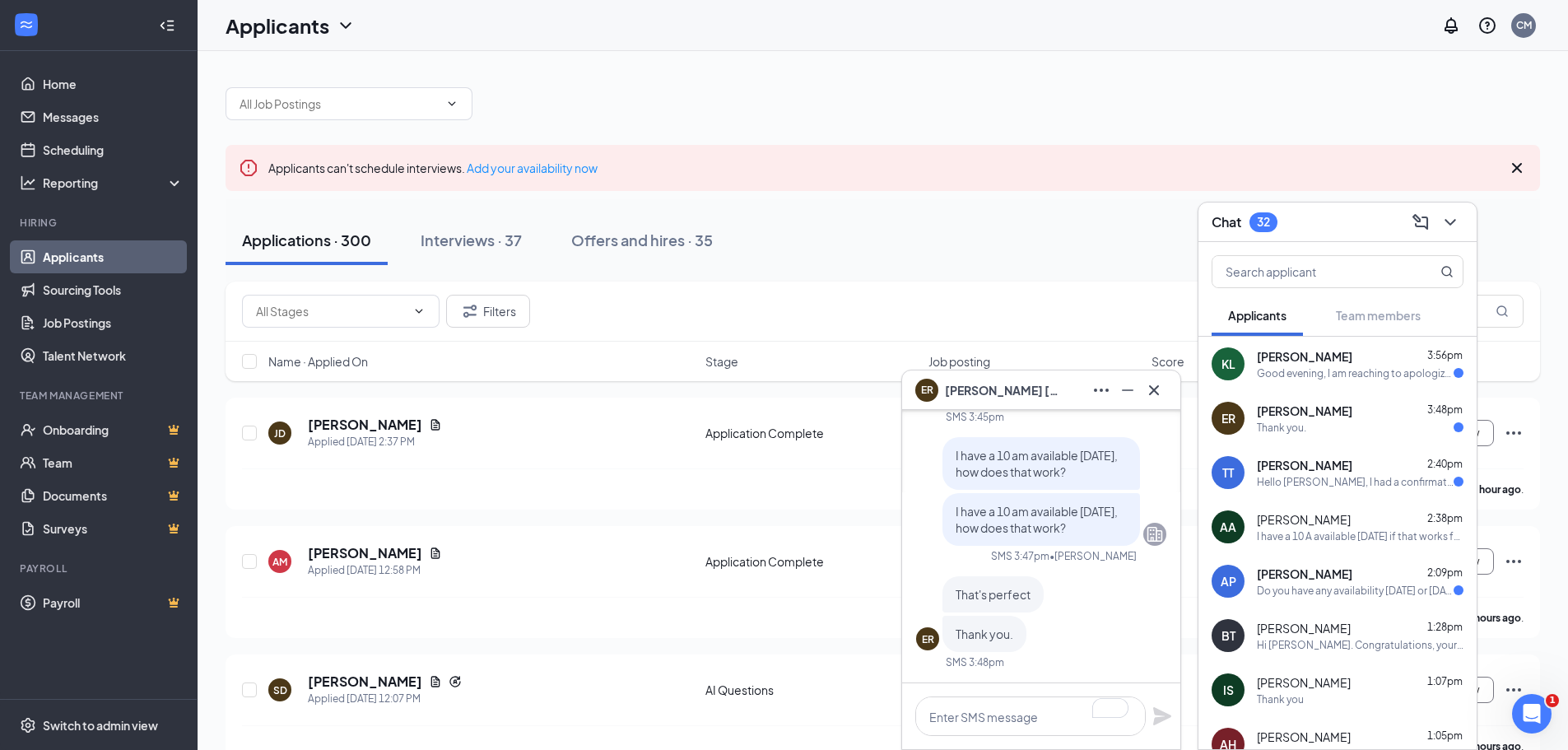
click at [366, 81] on div at bounding box center [883, 96] width 1314 height 49
click at [367, 91] on span at bounding box center [349, 103] width 247 height 33
click at [463, 96] on span at bounding box center [349, 103] width 247 height 33
click at [437, 109] on input "text" at bounding box center [338, 103] width 199 height 18
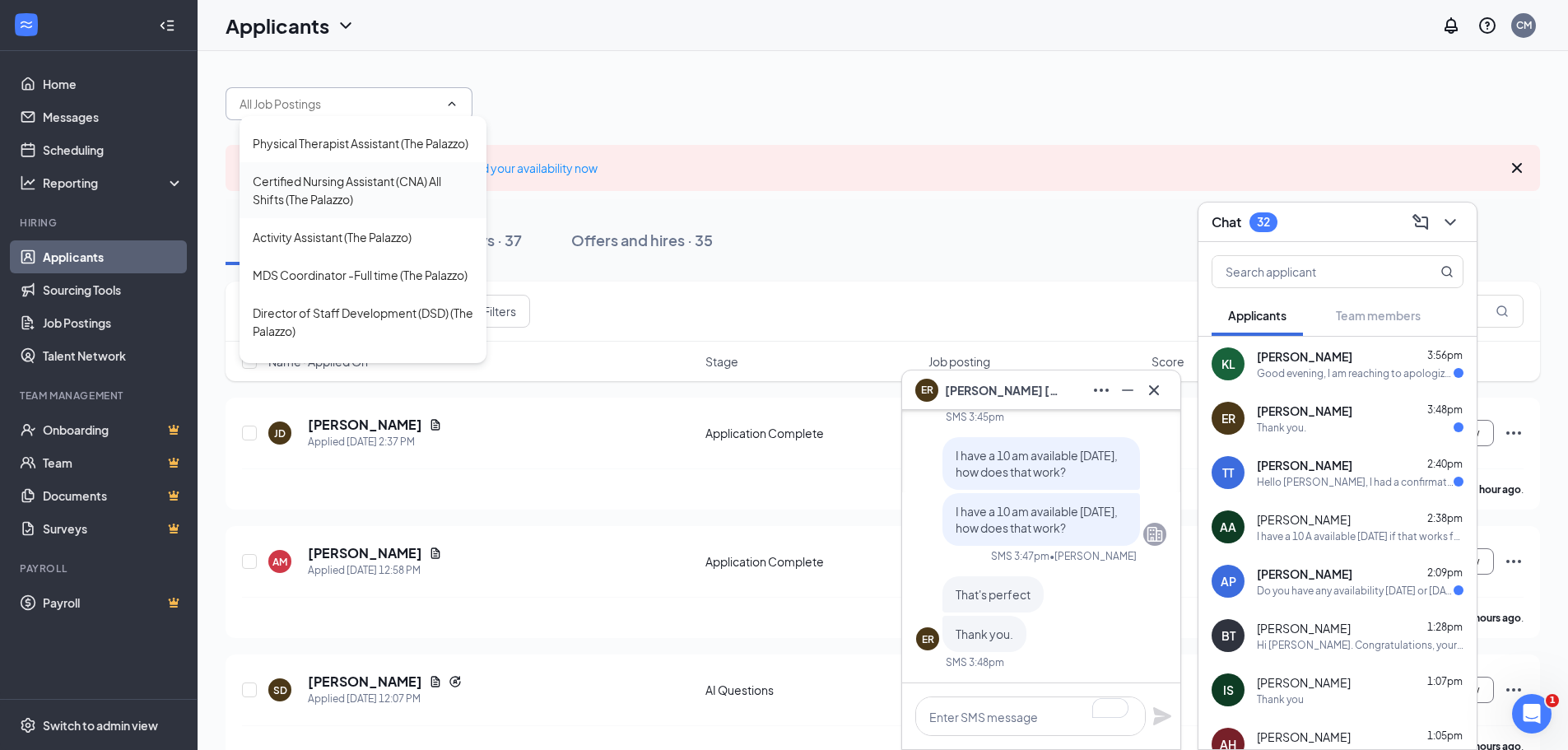
scroll to position [411, 0]
click at [352, 205] on div "Certified Nursing Assistant (CNA) All Shifts (The Palazzo)" at bounding box center [363, 186] width 221 height 36
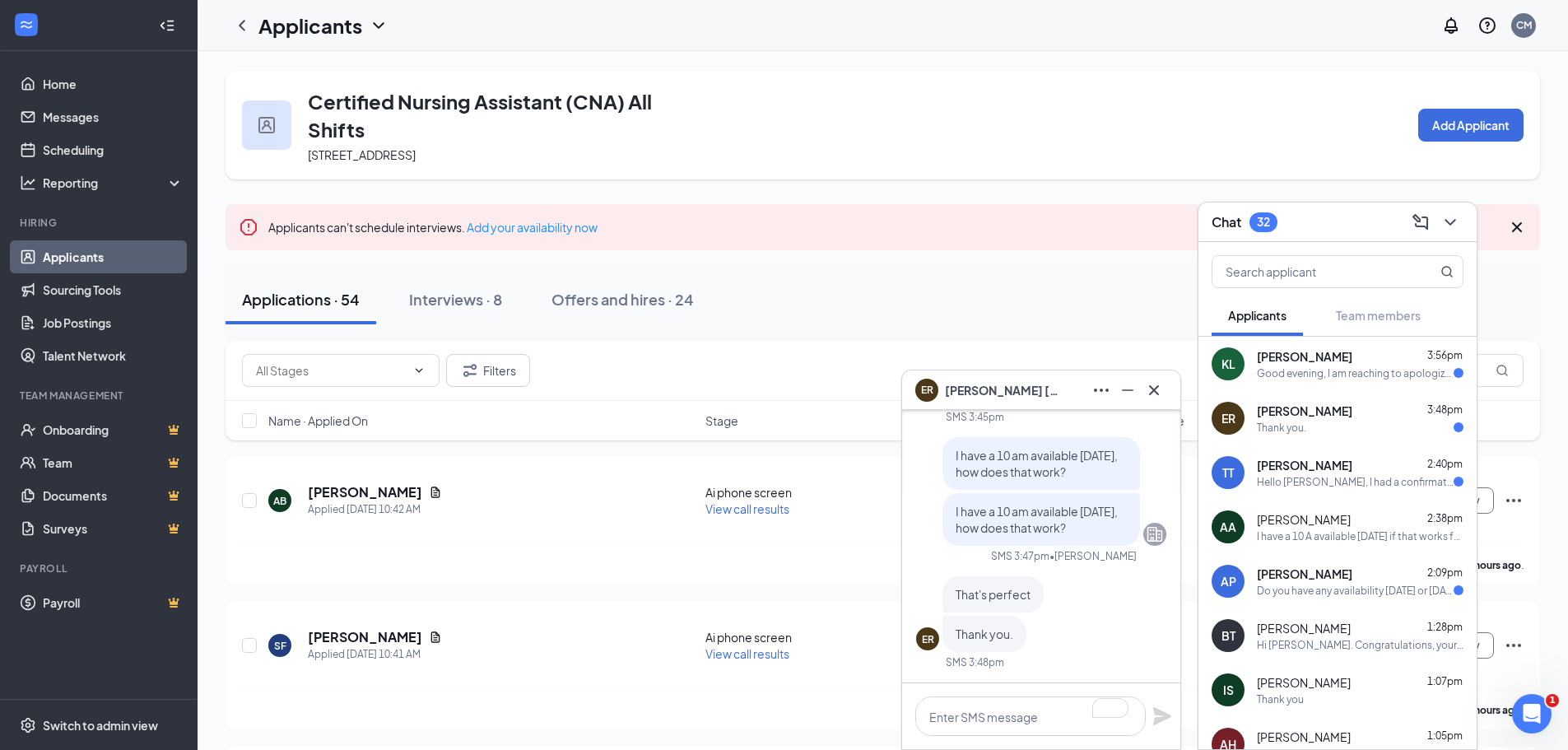
click at [1081, 383] on div "ER Elizabeth Rodriguez" at bounding box center [1042, 389] width 252 height 26
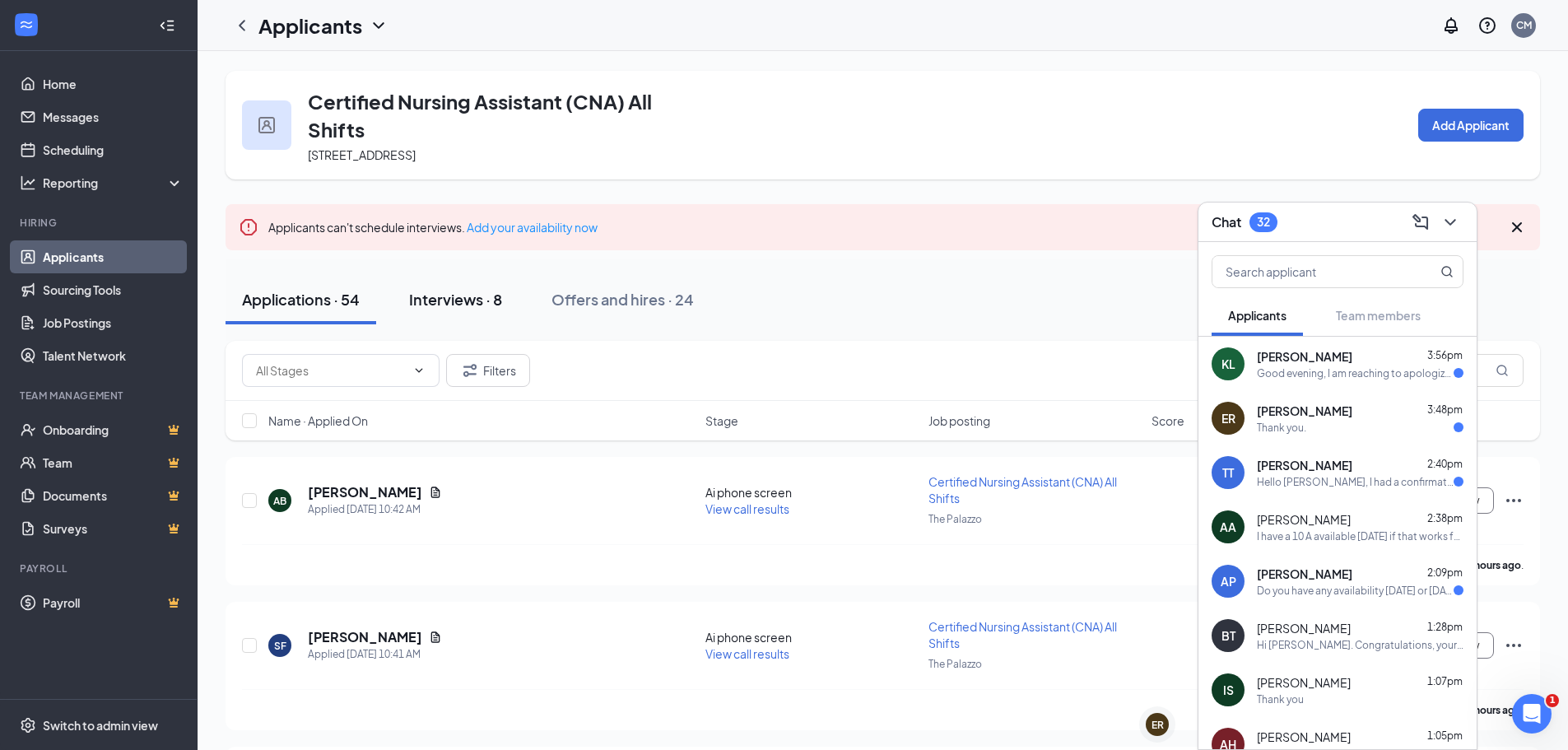
click at [445, 303] on div "Interviews · 8" at bounding box center [455, 299] width 93 height 20
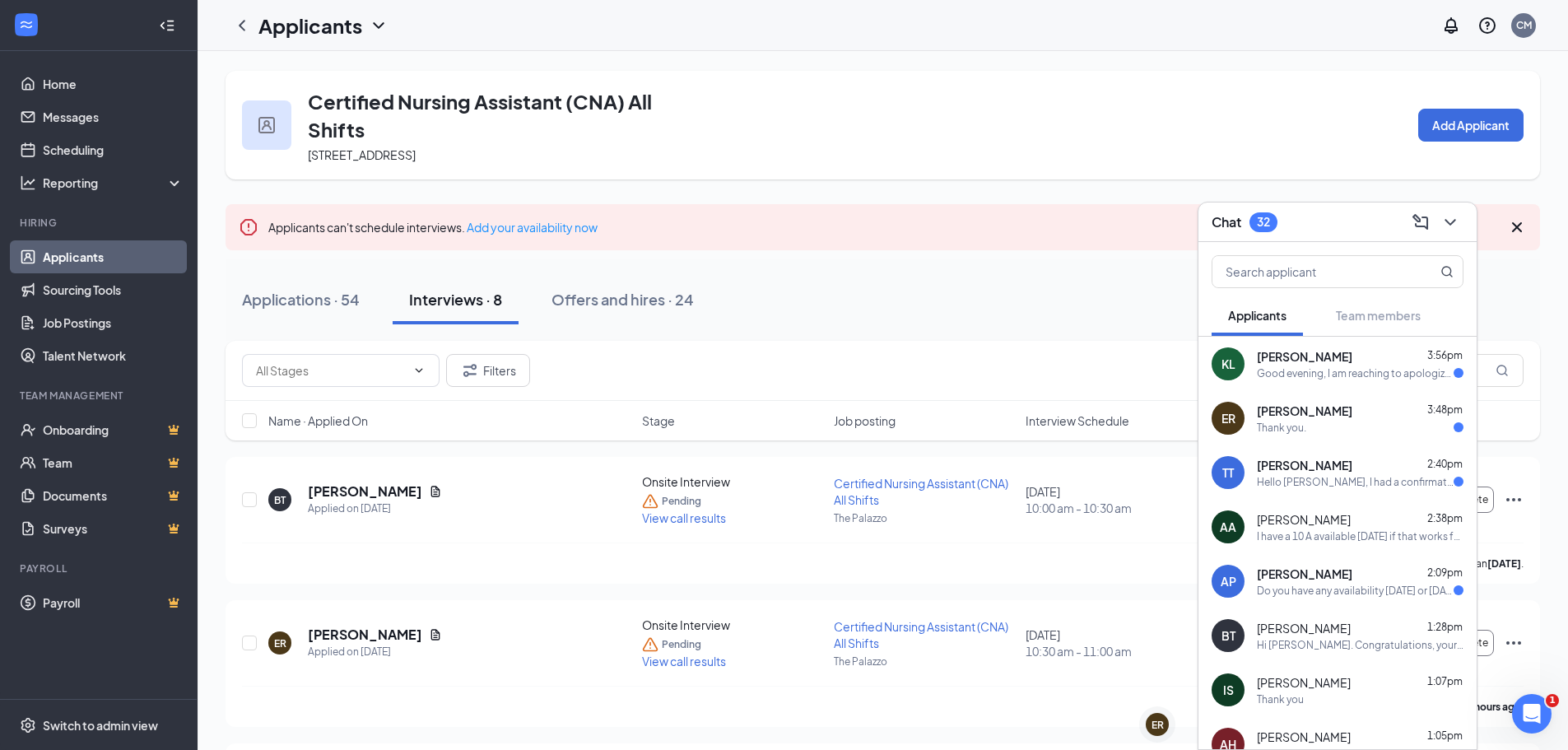
click at [1356, 202] on div "Chat 32" at bounding box center [1337, 222] width 278 height 40
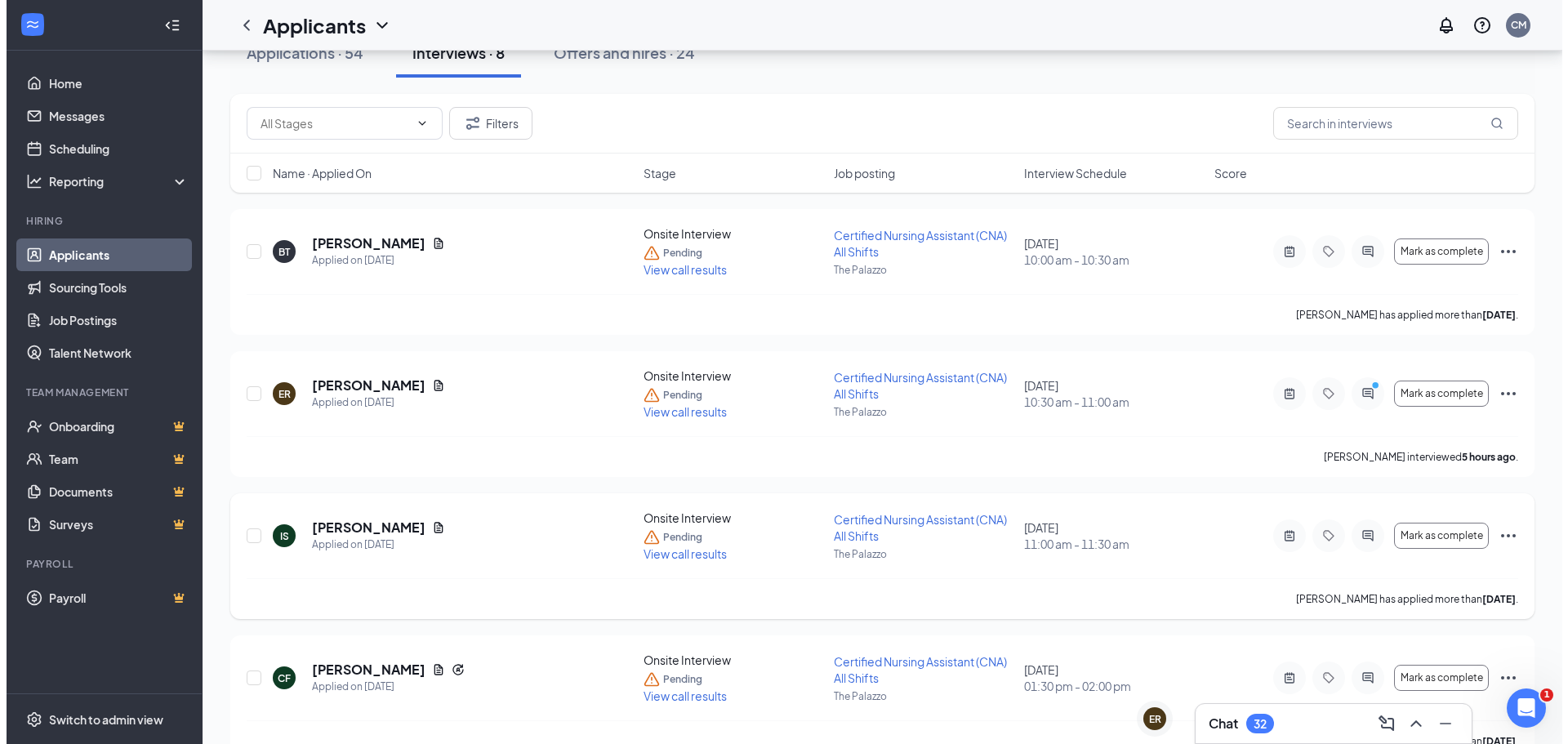
scroll to position [245, 0]
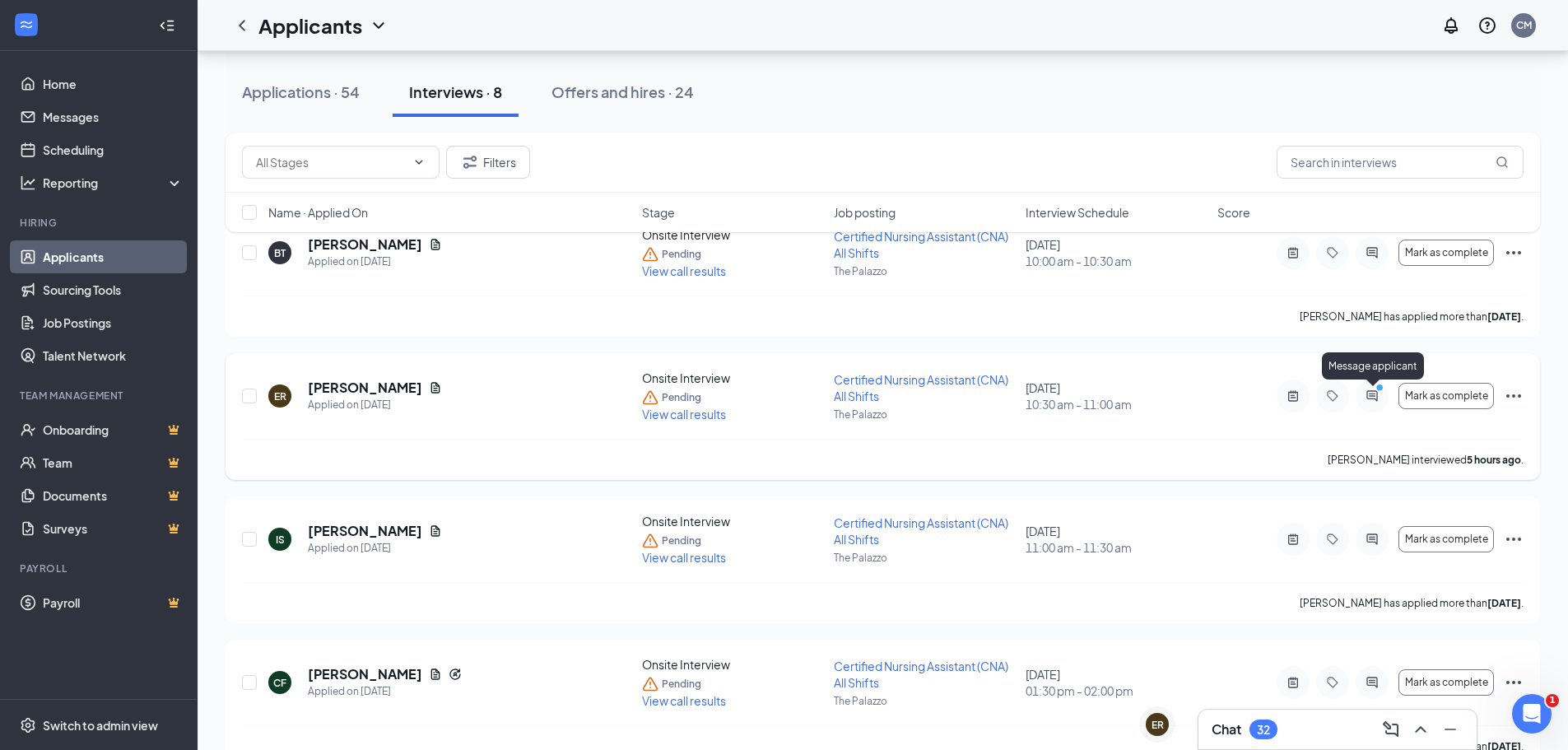
click at [1371, 393] on icon "ActiveChat" at bounding box center [1372, 396] width 19 height 14
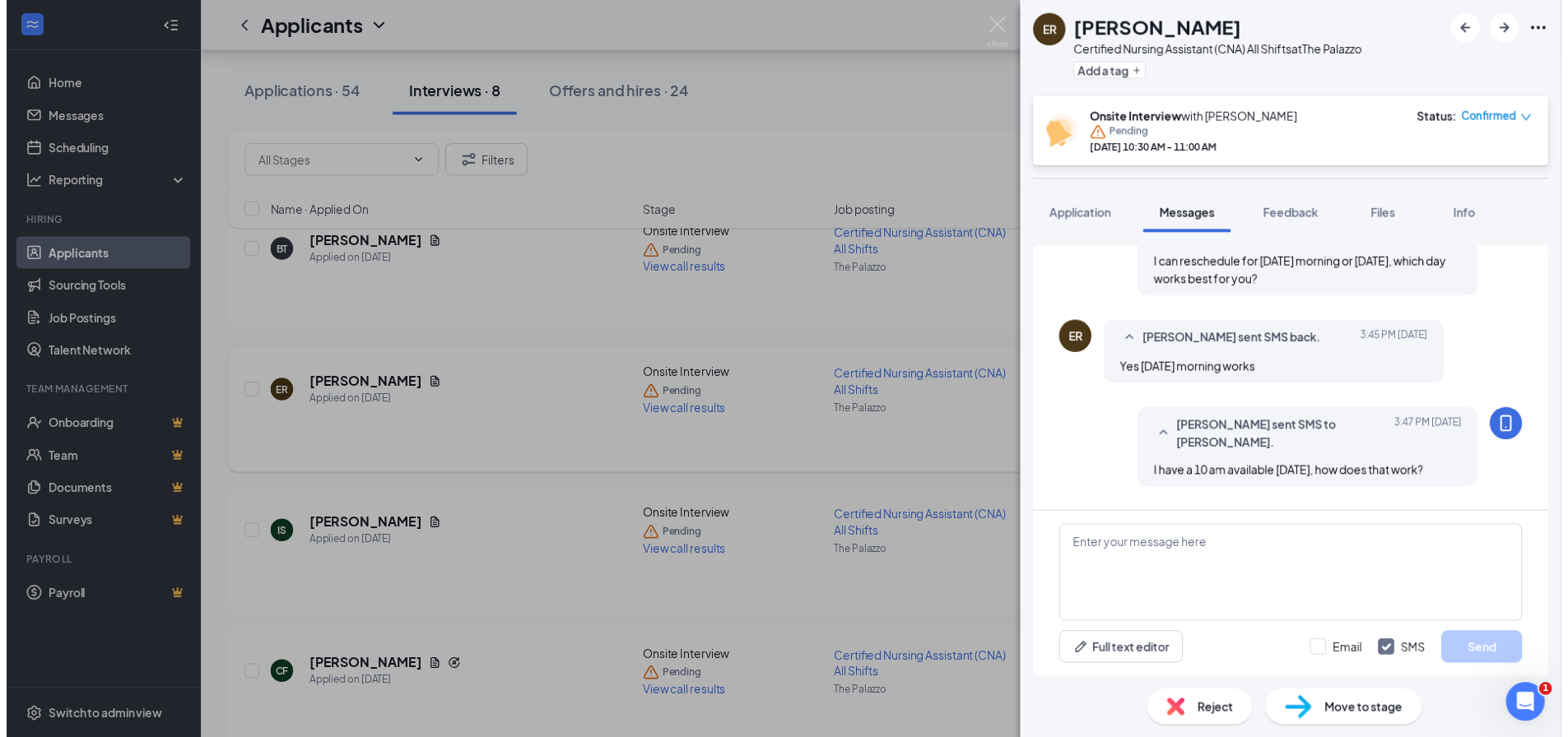
scroll to position [497, 0]
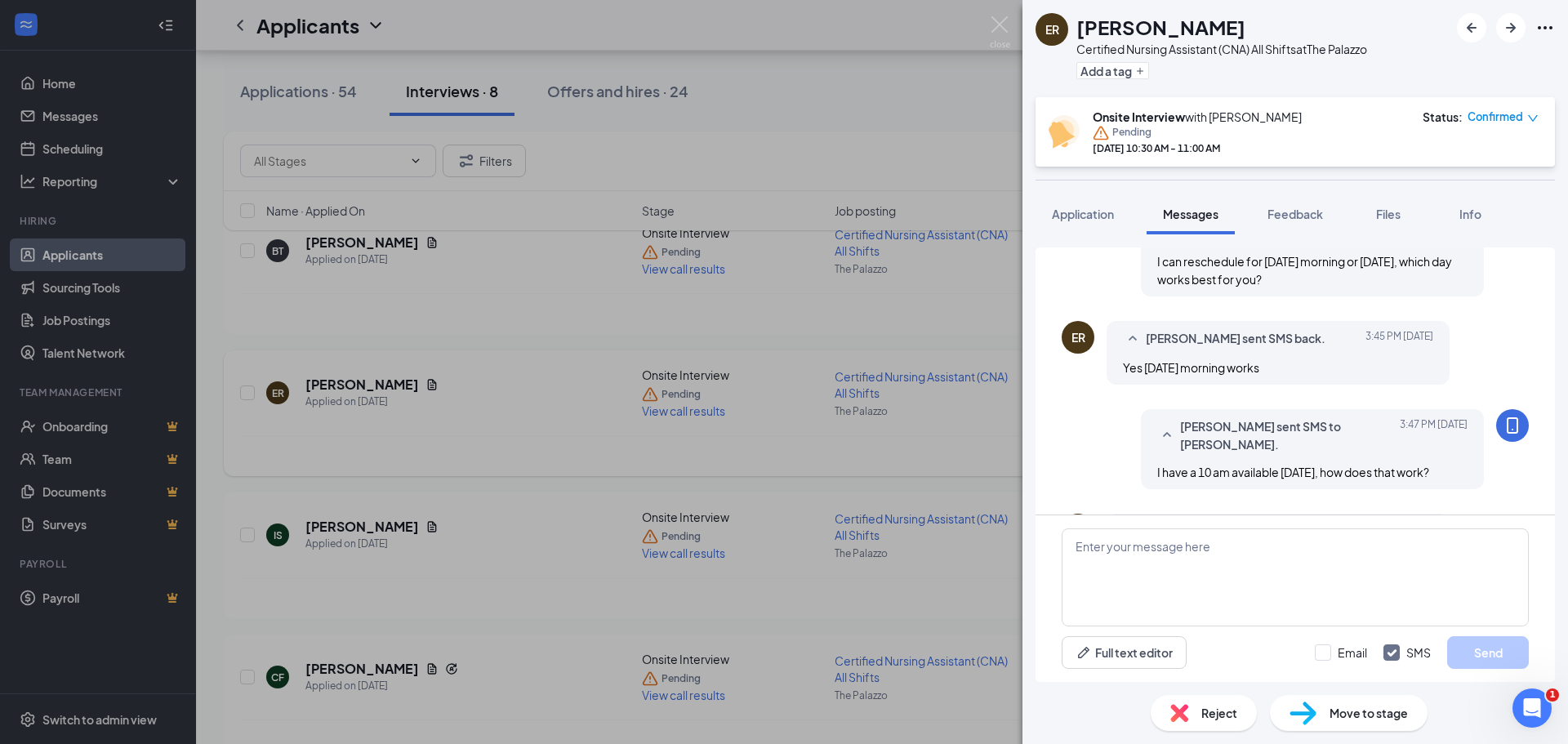
click at [1523, 121] on div "Confirmed" at bounding box center [1503, 116] width 71 height 16
drag, startPoint x: 984, startPoint y: 140, endPoint x: 880, endPoint y: 237, distance: 142.2
click at [989, 142] on div "ER Elizabeth Rodriguez Certified Nursing Assistant (CNA) All Shifts at The Pala…" at bounding box center [784, 372] width 1568 height 744
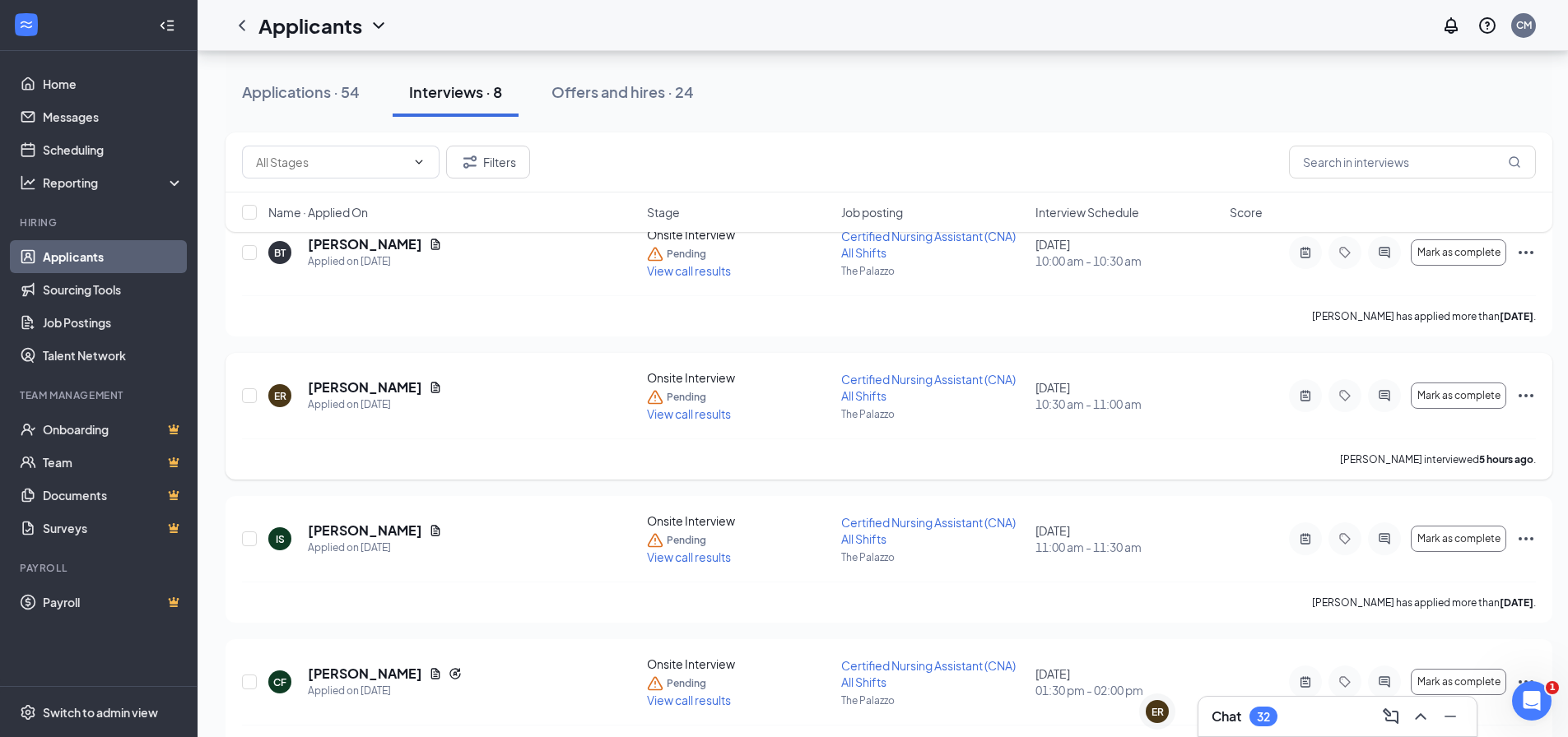
click at [1527, 403] on icon "Ellipses" at bounding box center [1526, 395] width 19 height 19
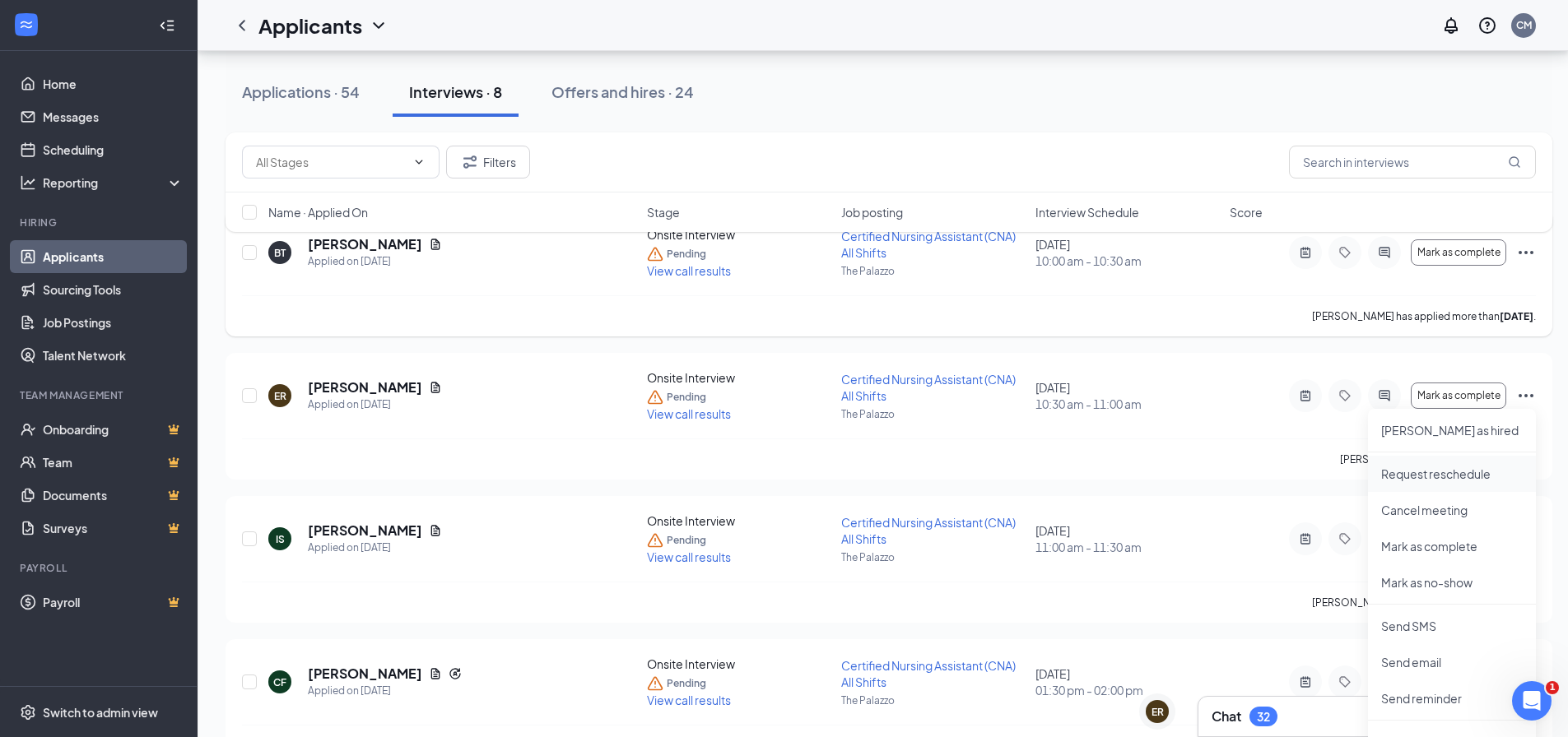
click at [1478, 466] on p "Request reschedule" at bounding box center [1451, 474] width 141 height 16
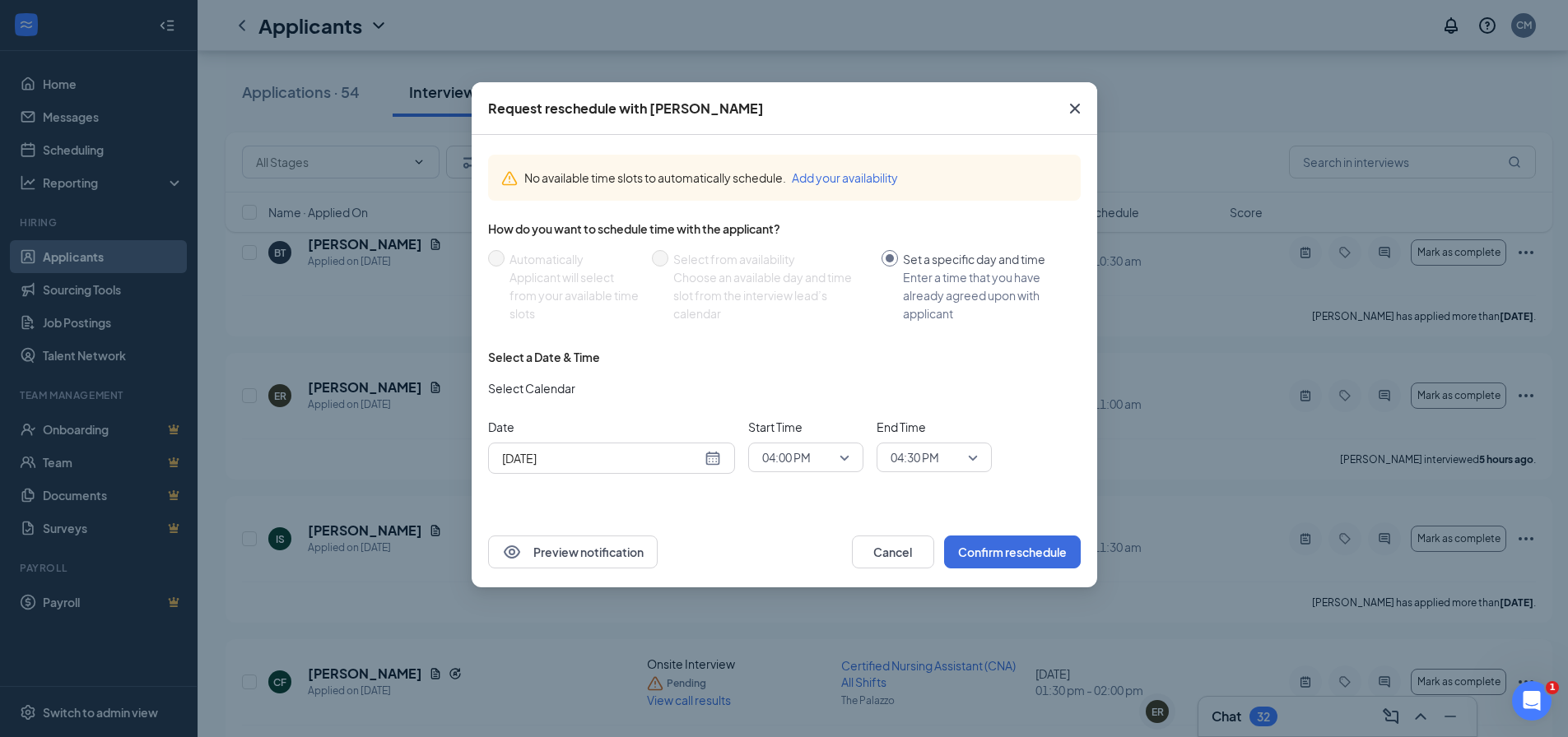
click at [714, 452] on div "Sep 15, 2025" at bounding box center [611, 458] width 219 height 18
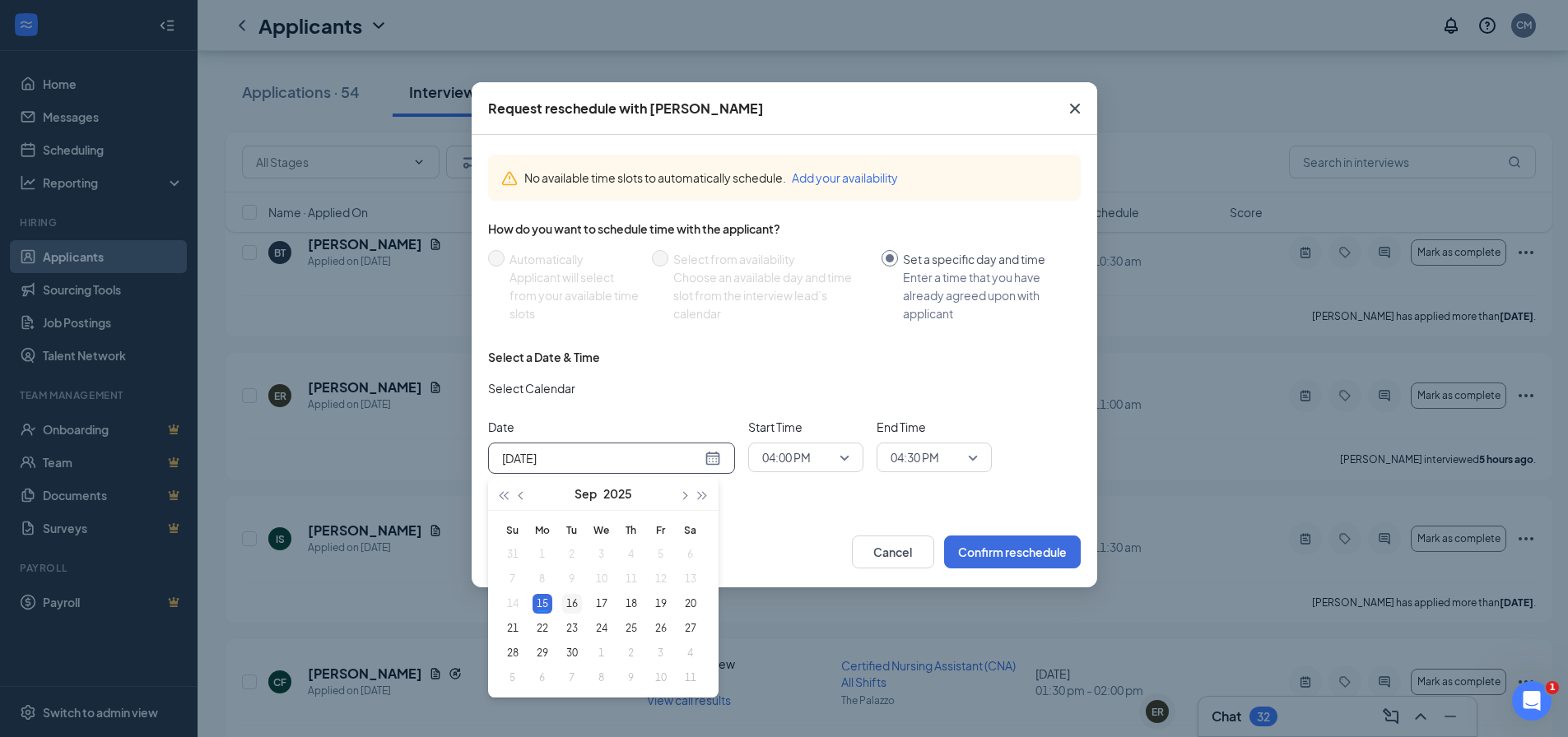
type input "Sep 16, 2025"
click at [559, 600] on td "16" at bounding box center [571, 603] width 30 height 25
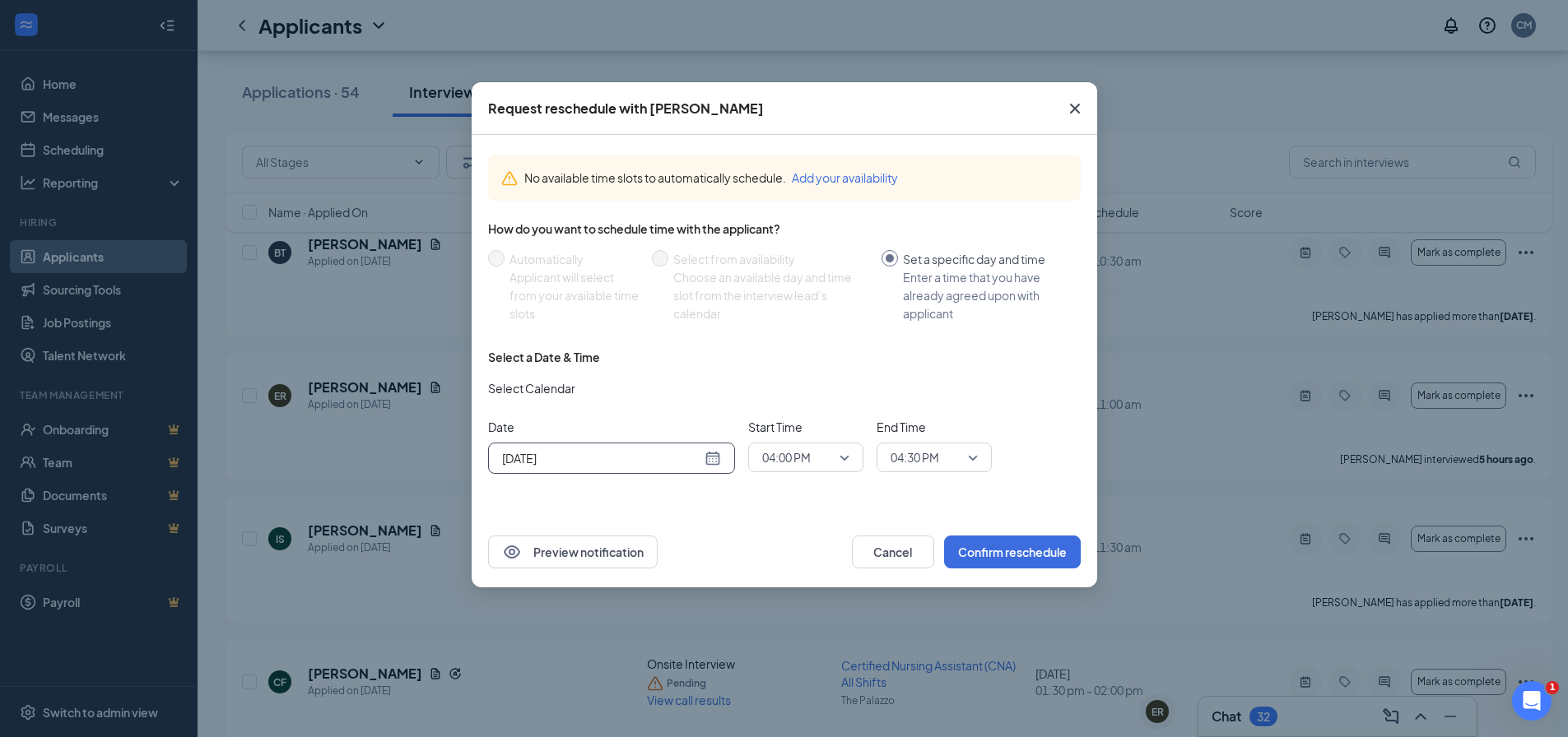
click at [791, 466] on span "04:00 PM" at bounding box center [786, 457] width 48 height 25
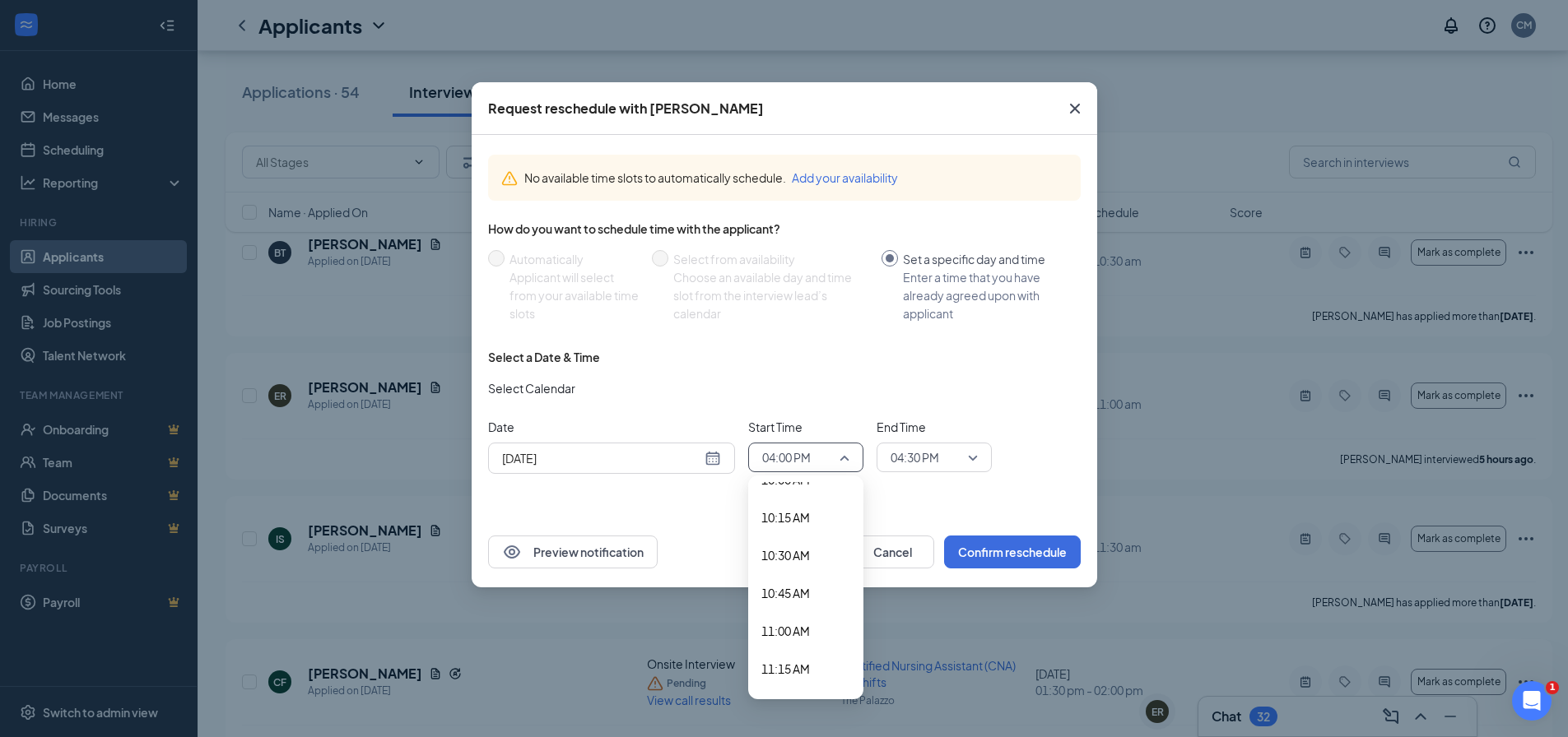
scroll to position [1511, 0]
click at [808, 508] on span "10:00 AM" at bounding box center [785, 504] width 48 height 18
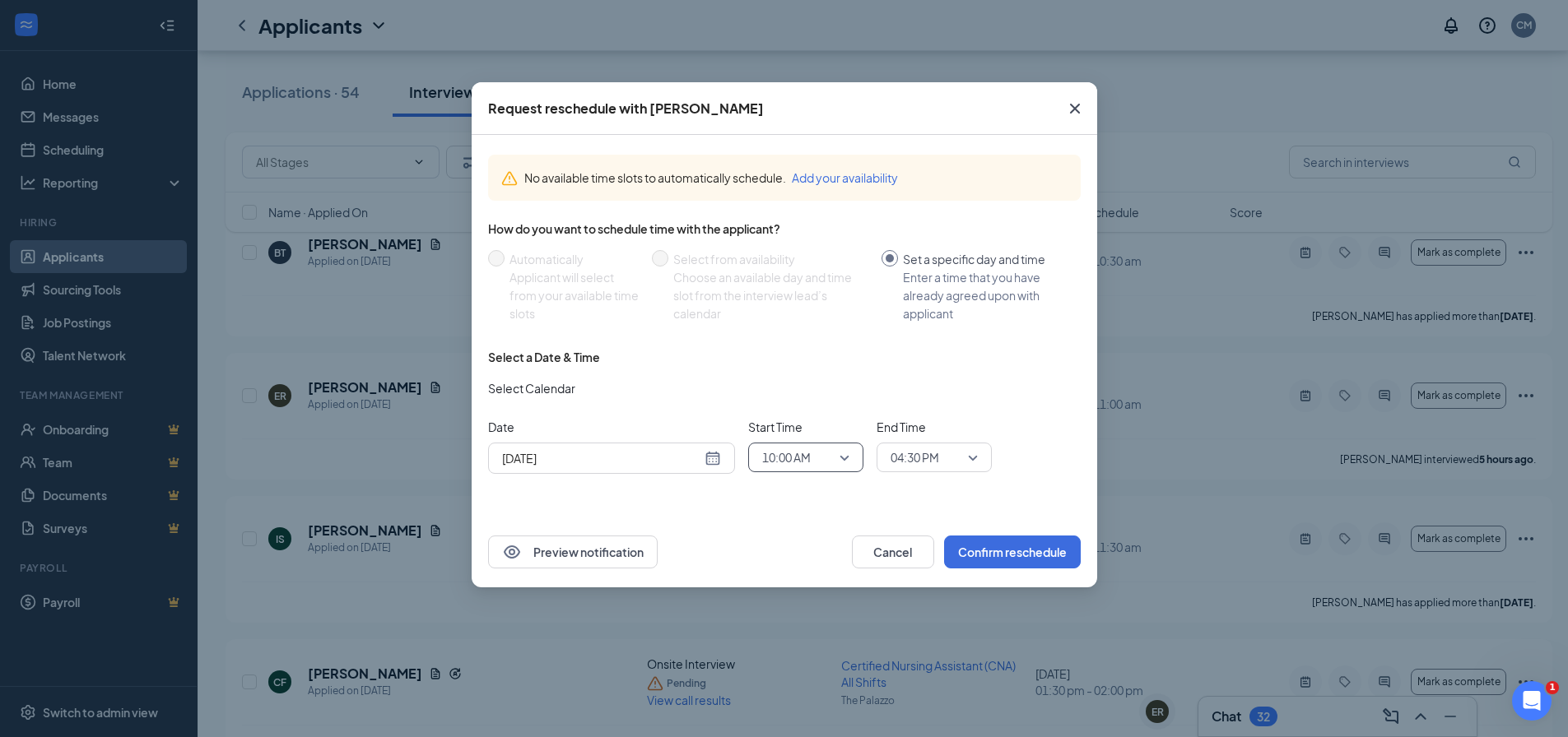
click at [955, 460] on span "04:30 PM" at bounding box center [927, 457] width 73 height 25
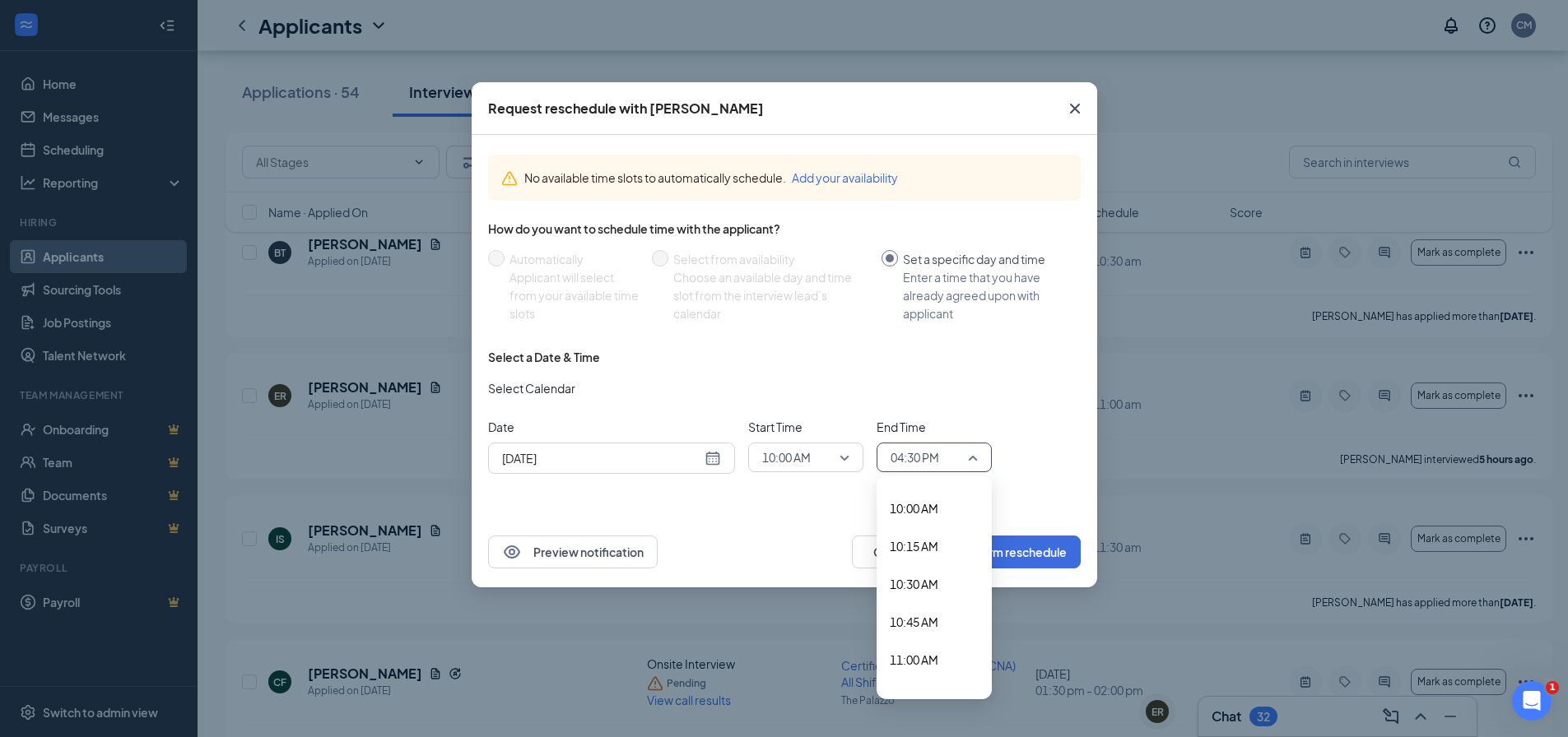
scroll to position [1504, 0]
click at [933, 595] on span "10:30 AM" at bounding box center [913, 586] width 48 height 18
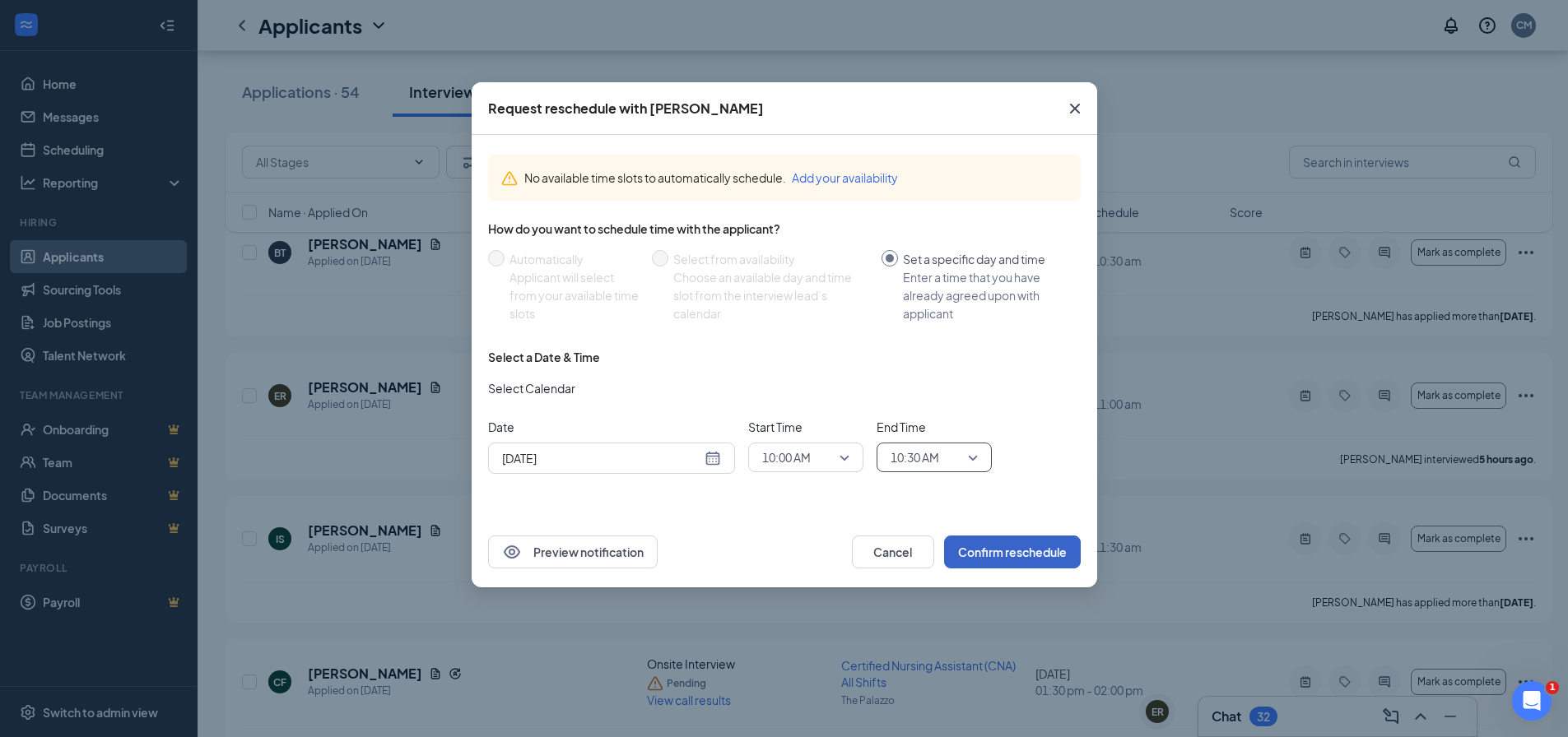
click at [1024, 556] on button "Confirm reschedule" at bounding box center [1012, 552] width 136 height 33
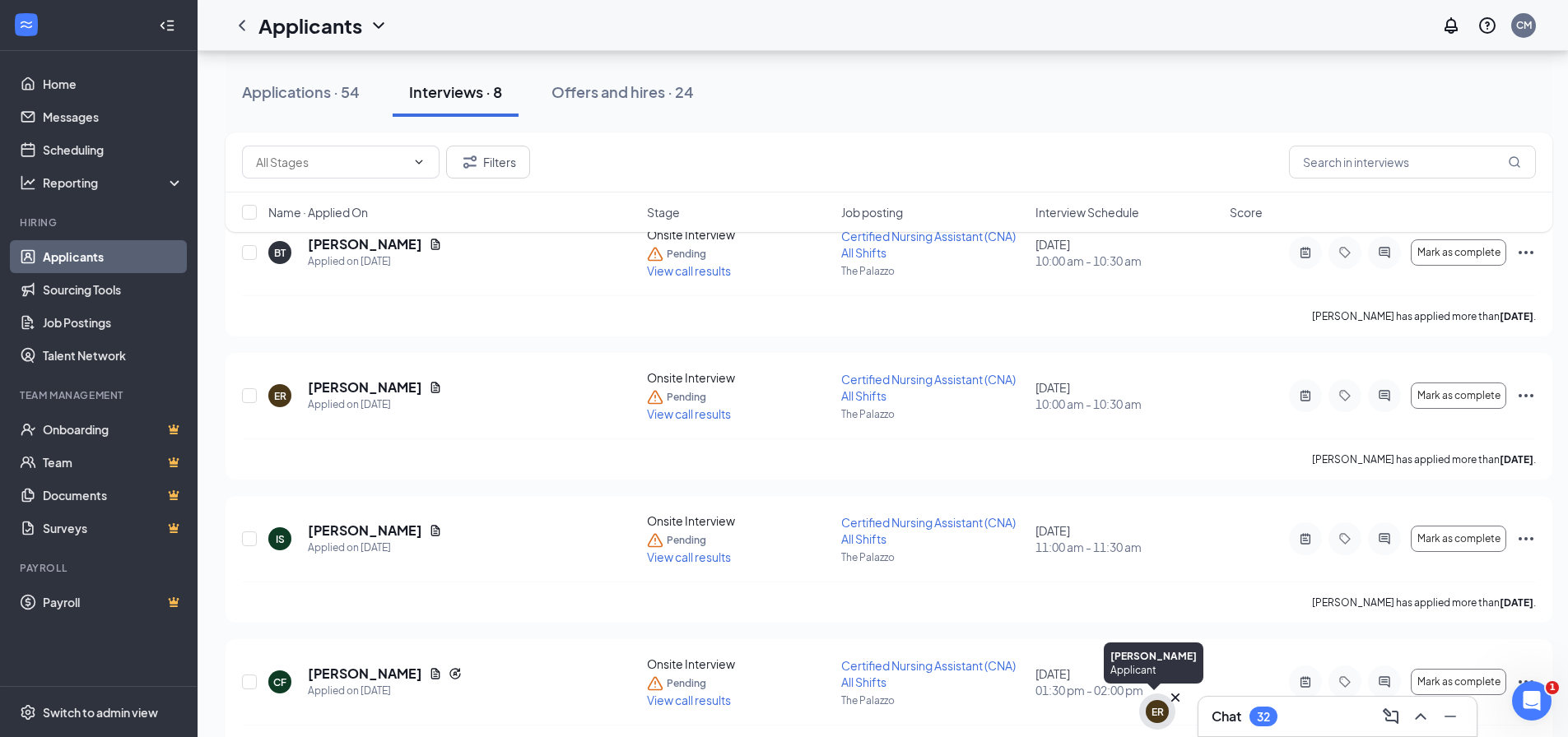
click at [1148, 704] on div "ER" at bounding box center [1157, 712] width 23 height 23
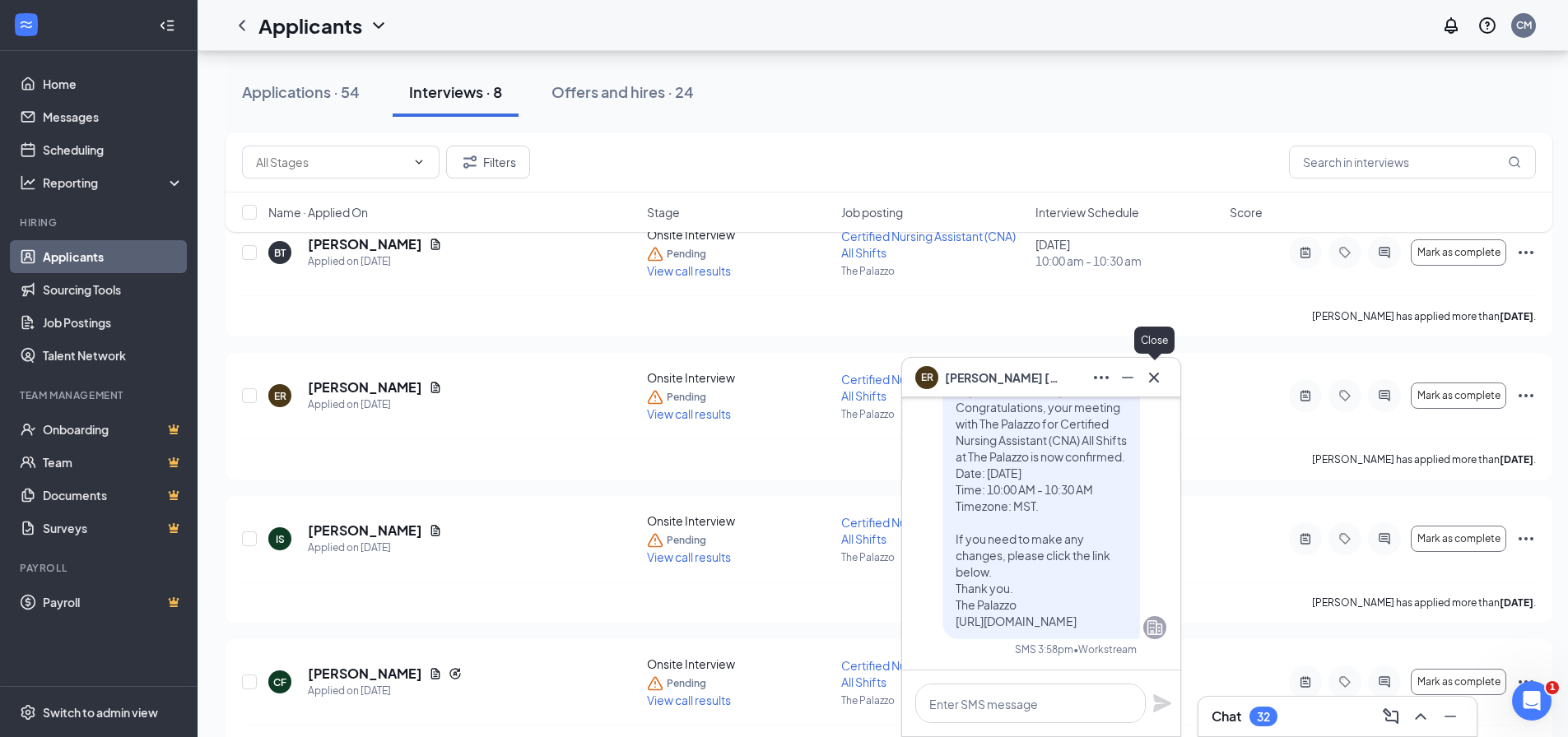
click at [1151, 378] on icon "Cross" at bounding box center [1153, 377] width 19 height 19
